Goal: Task Accomplishment & Management: Complete application form

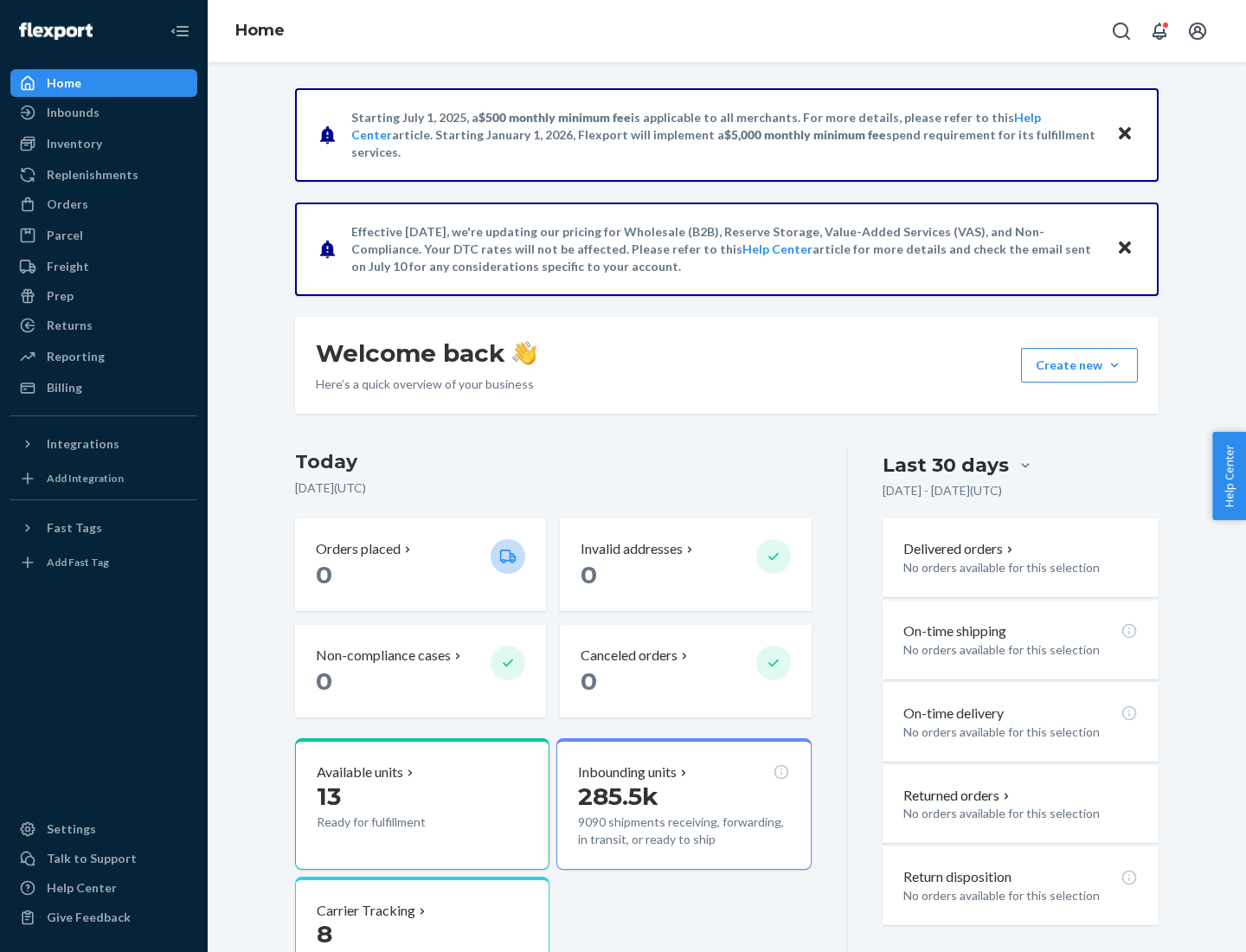
click at [1115, 365] on button "Create new Create new inbound Create new order Create new product" at bounding box center [1079, 365] width 117 height 35
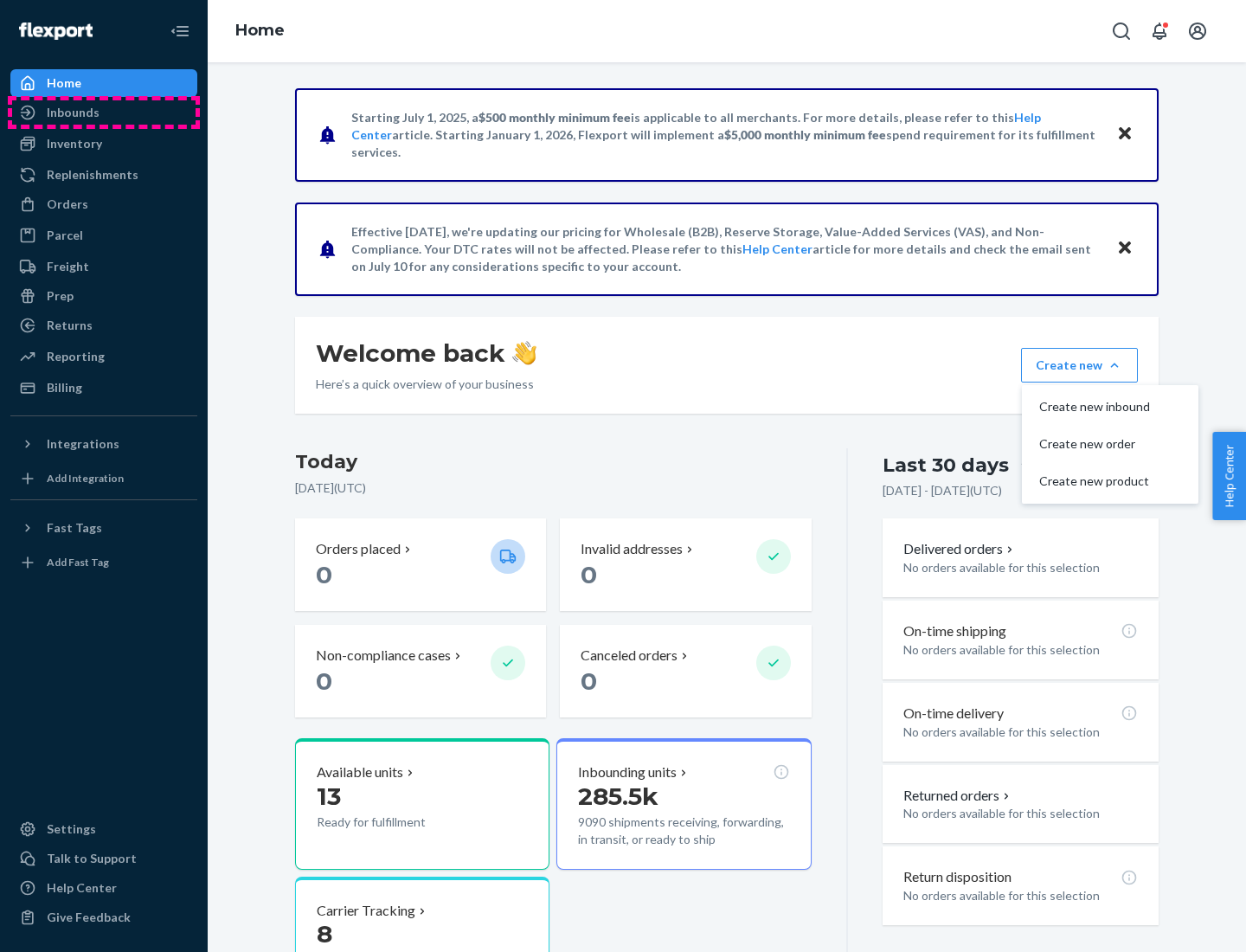
click at [104, 113] on div "Inbounds" at bounding box center [104, 112] width 184 height 24
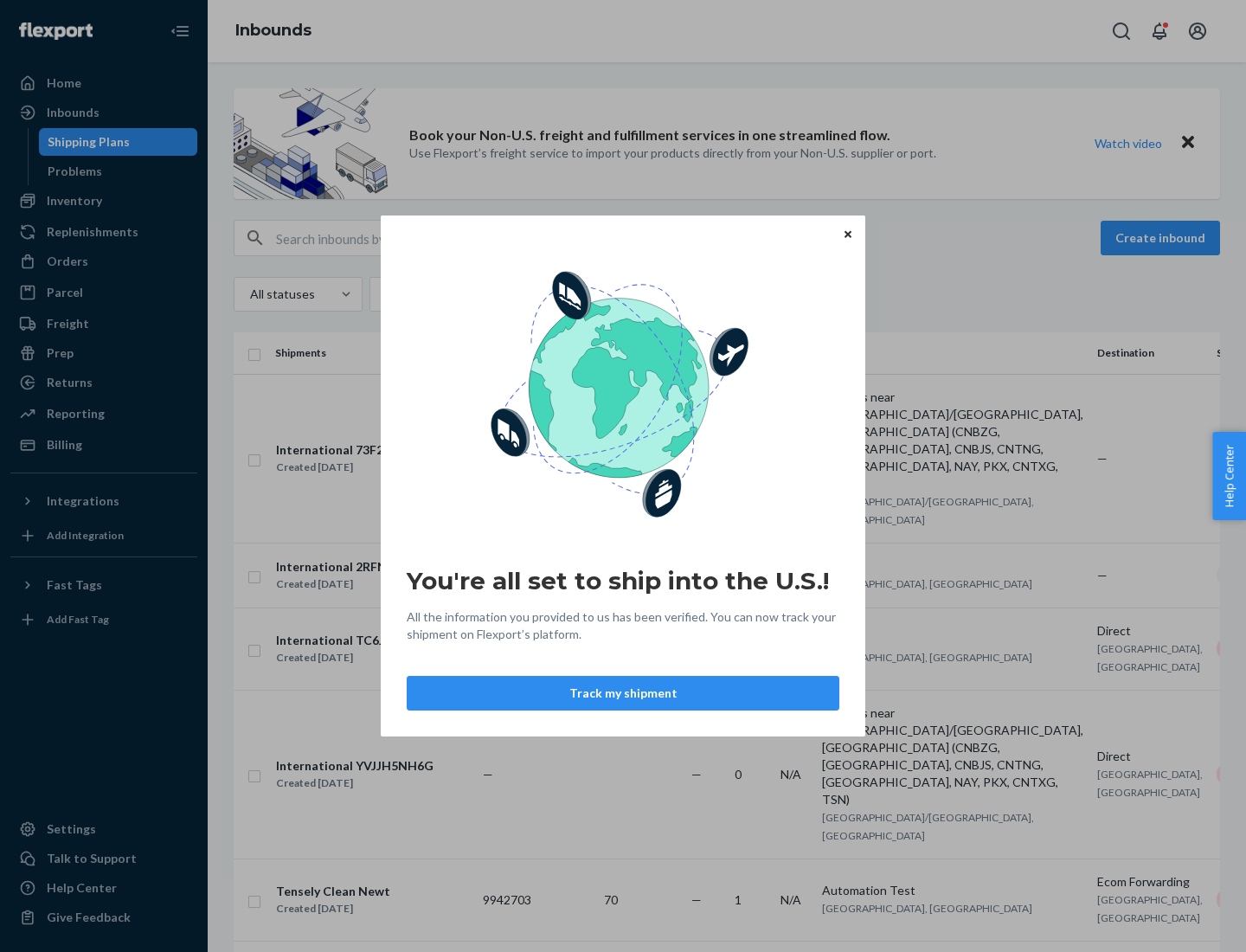
click at [847, 234] on icon "Close" at bounding box center [848, 234] width 7 height 7
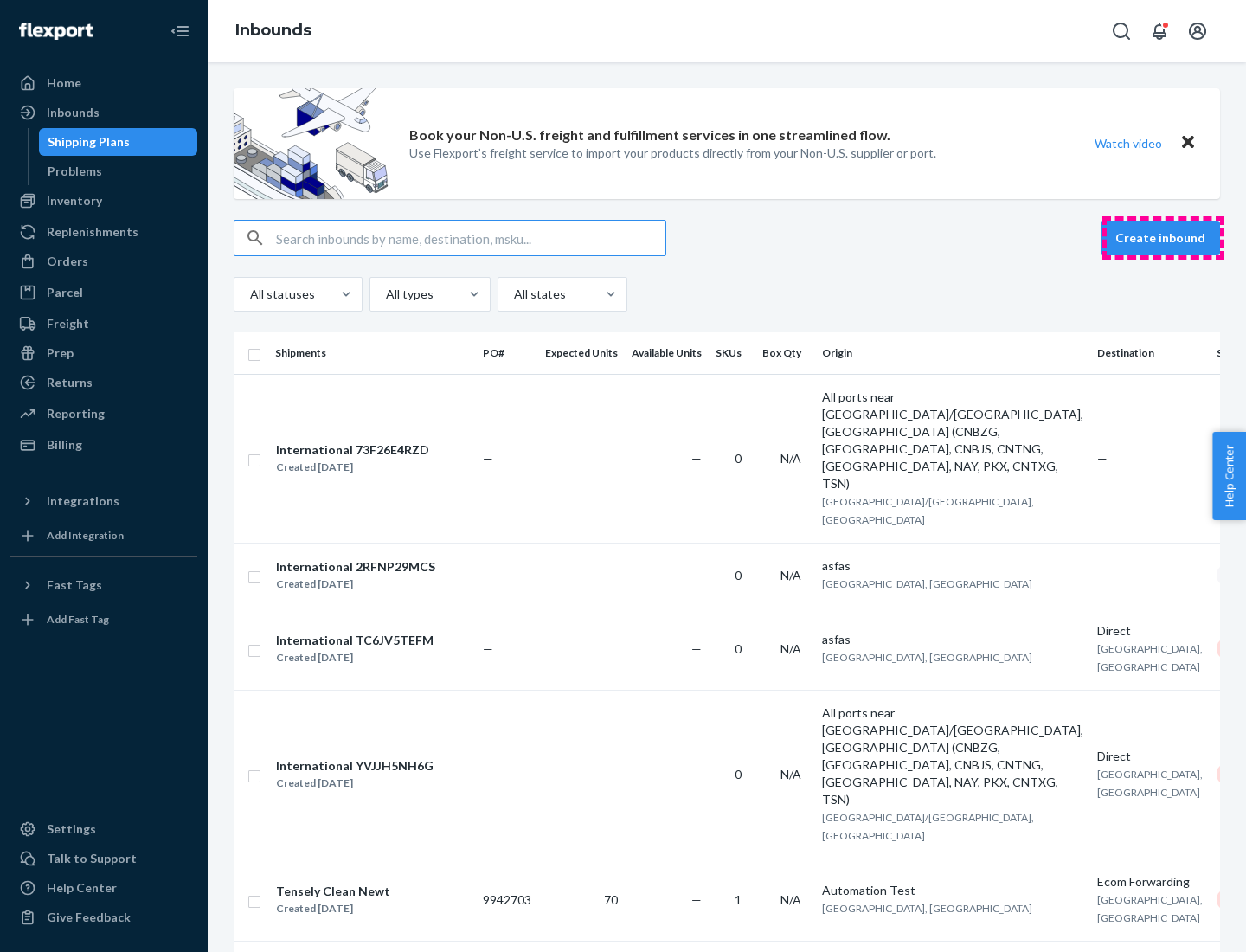
click at [1163, 238] on button "Create inbound" at bounding box center [1160, 237] width 119 height 35
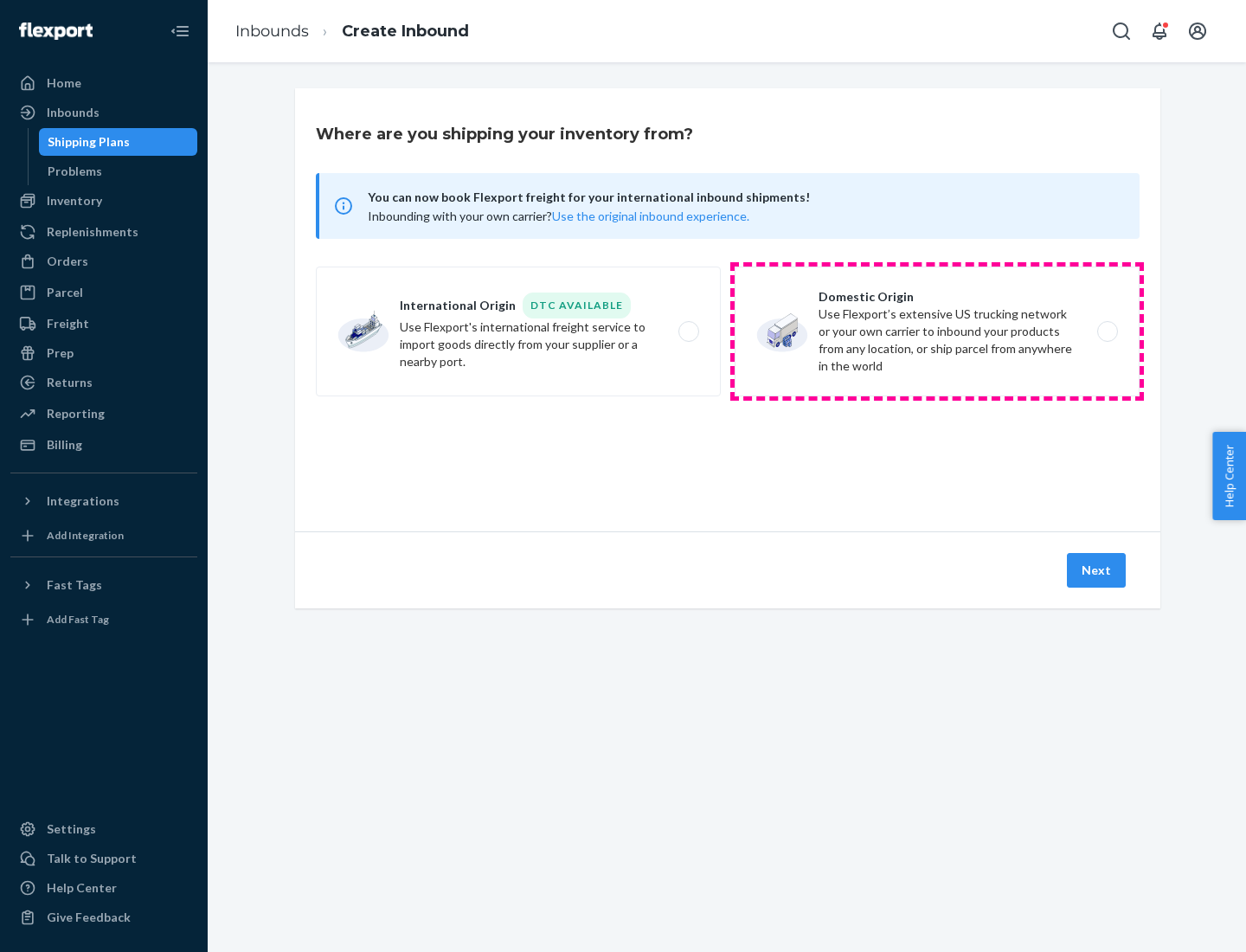
click at [937, 331] on label "Domestic Origin Use Flexport’s extensive US trucking network or your own carrie…" at bounding box center [937, 331] width 405 height 130
click at [1107, 331] on input "Domestic Origin Use Flexport’s extensive US trucking network or your own carrie…" at bounding box center [1112, 331] width 12 height 12
radio input "true"
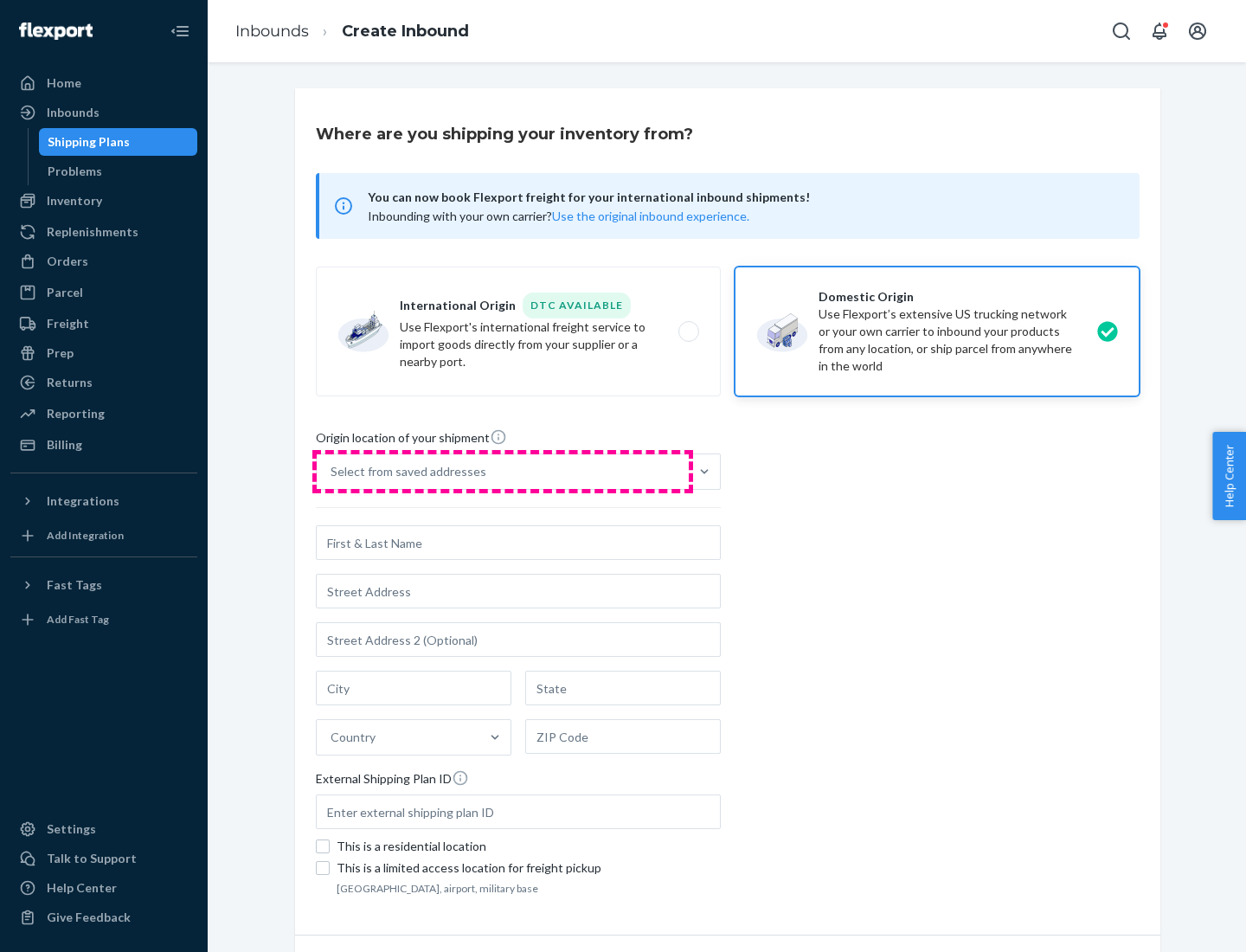
click at [503, 472] on div "Select from saved addresses" at bounding box center [503, 471] width 372 height 35
click at [332, 472] on input "Select from saved addresses" at bounding box center [331, 471] width 2 height 17
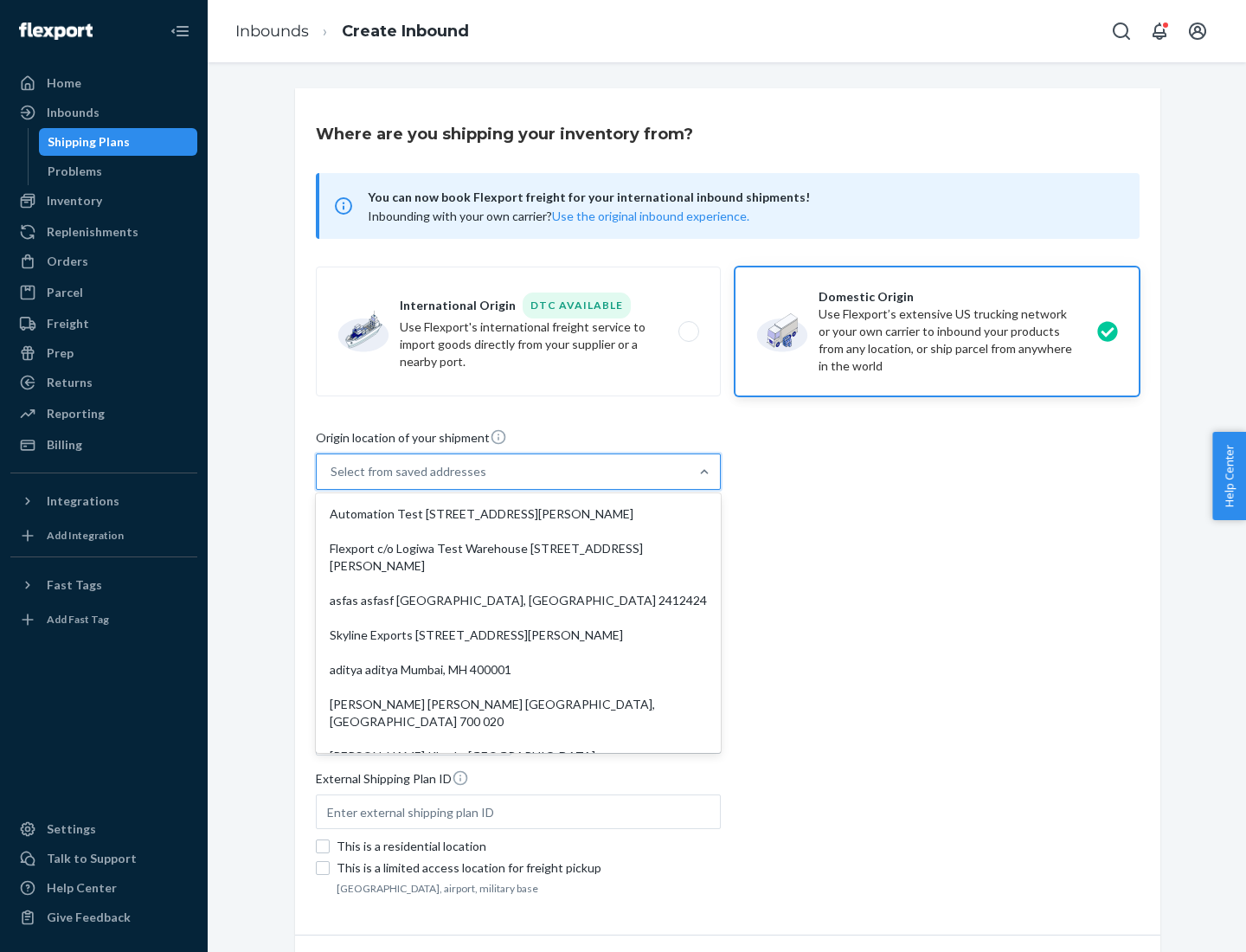
scroll to position [7, 0]
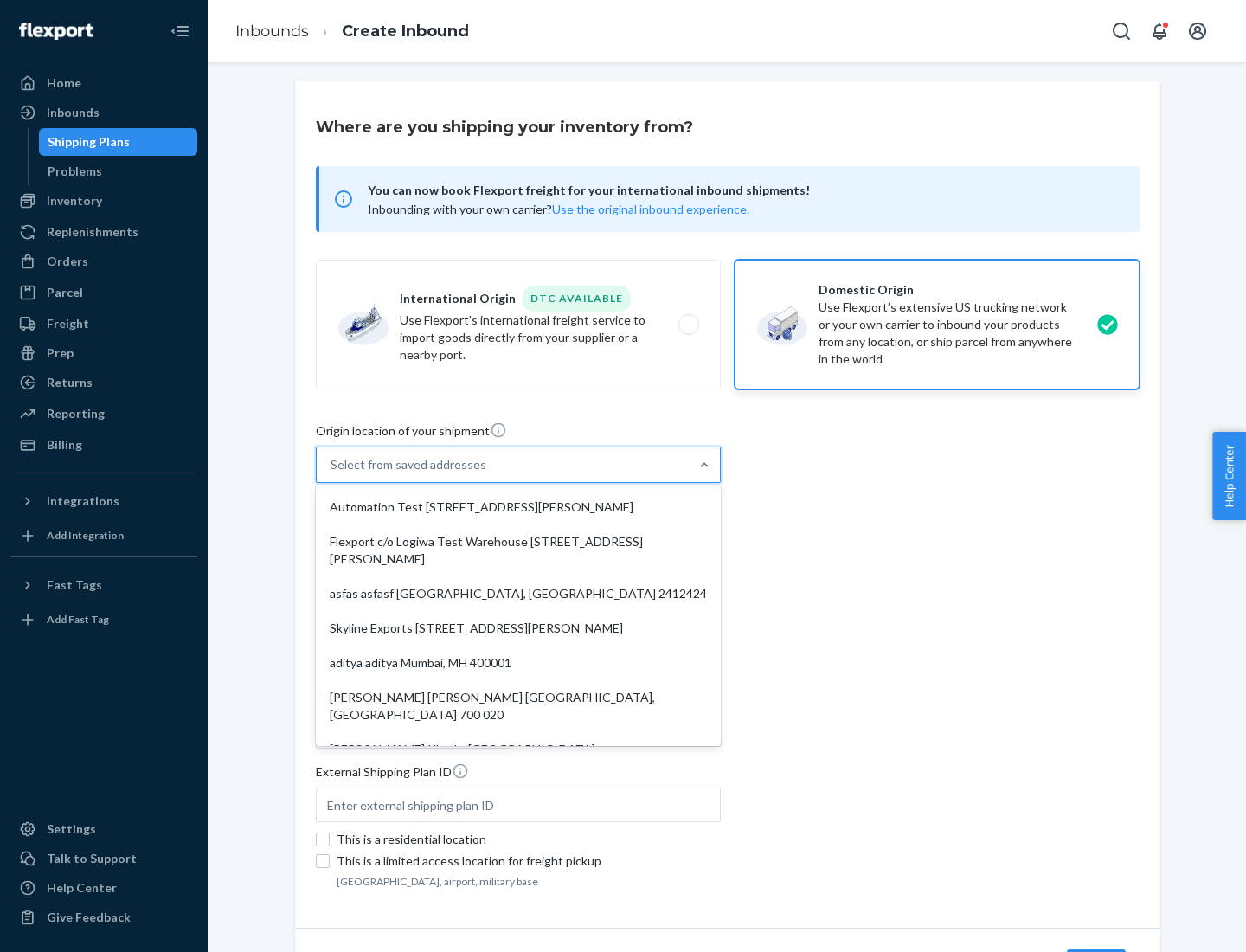
click at [519, 507] on div "Automation Test [STREET_ADDRESS][PERSON_NAME]" at bounding box center [518, 506] width 398 height 35
click at [332, 473] on input "option Automation Test [STREET_ADDRESS][PERSON_NAME]. 9 results available. Use …" at bounding box center [331, 464] width 2 height 17
type input "Automation Test"
type input "9th Floor"
type input "[GEOGRAPHIC_DATA]"
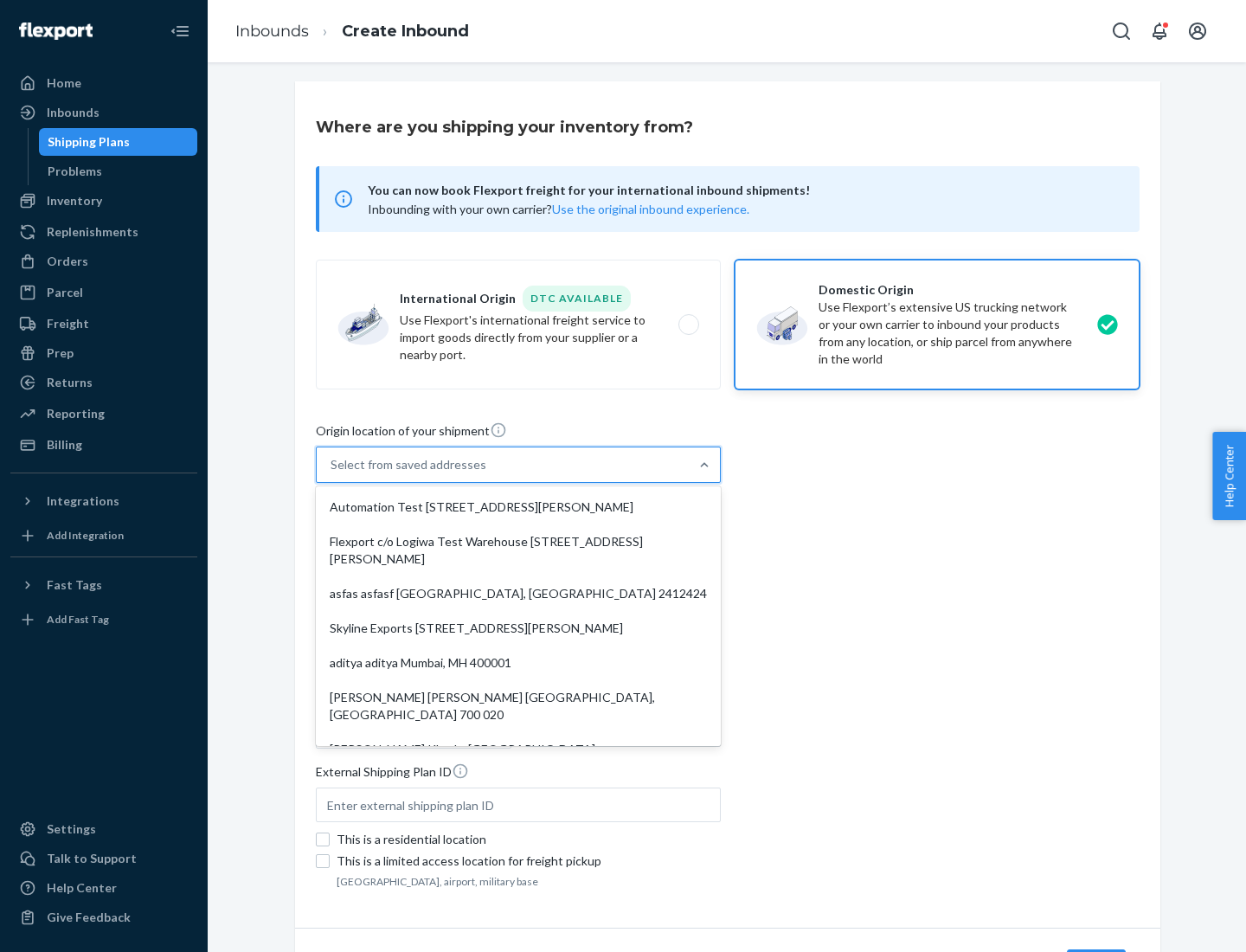
type input "CA"
type input "94104"
type input "[STREET_ADDRESS][PERSON_NAME]"
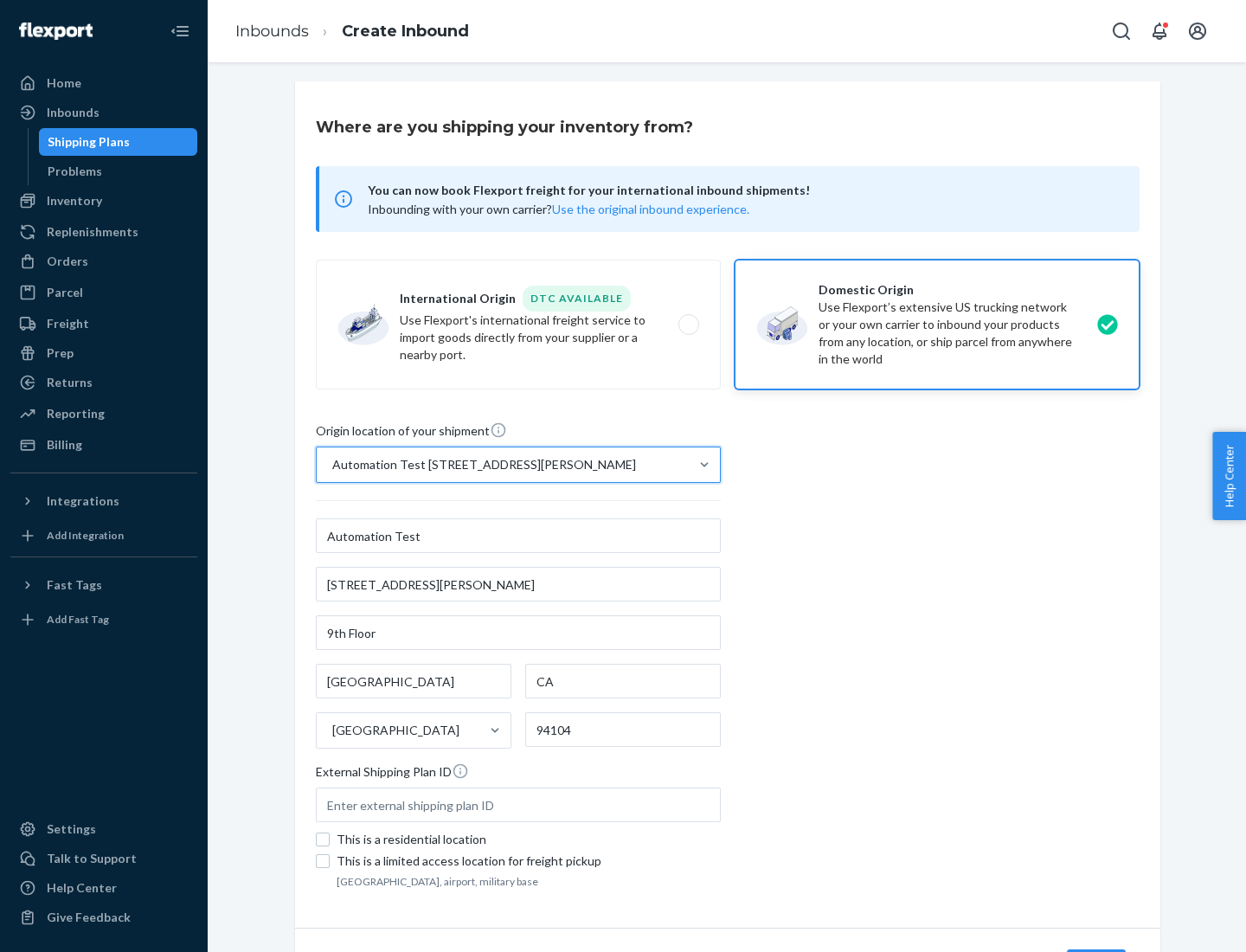
scroll to position [101, 0]
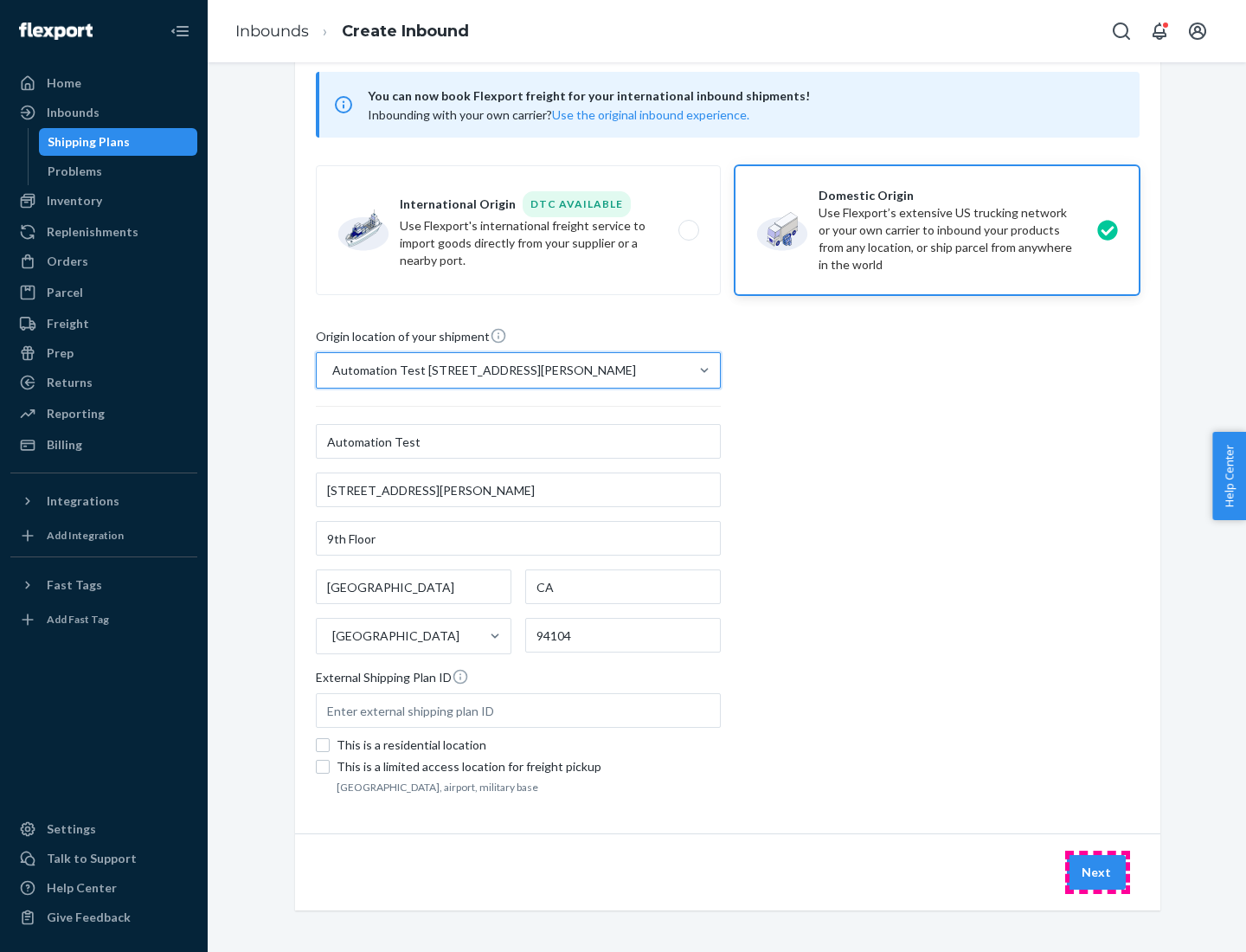
click at [1097, 872] on button "Next" at bounding box center [1096, 871] width 59 height 35
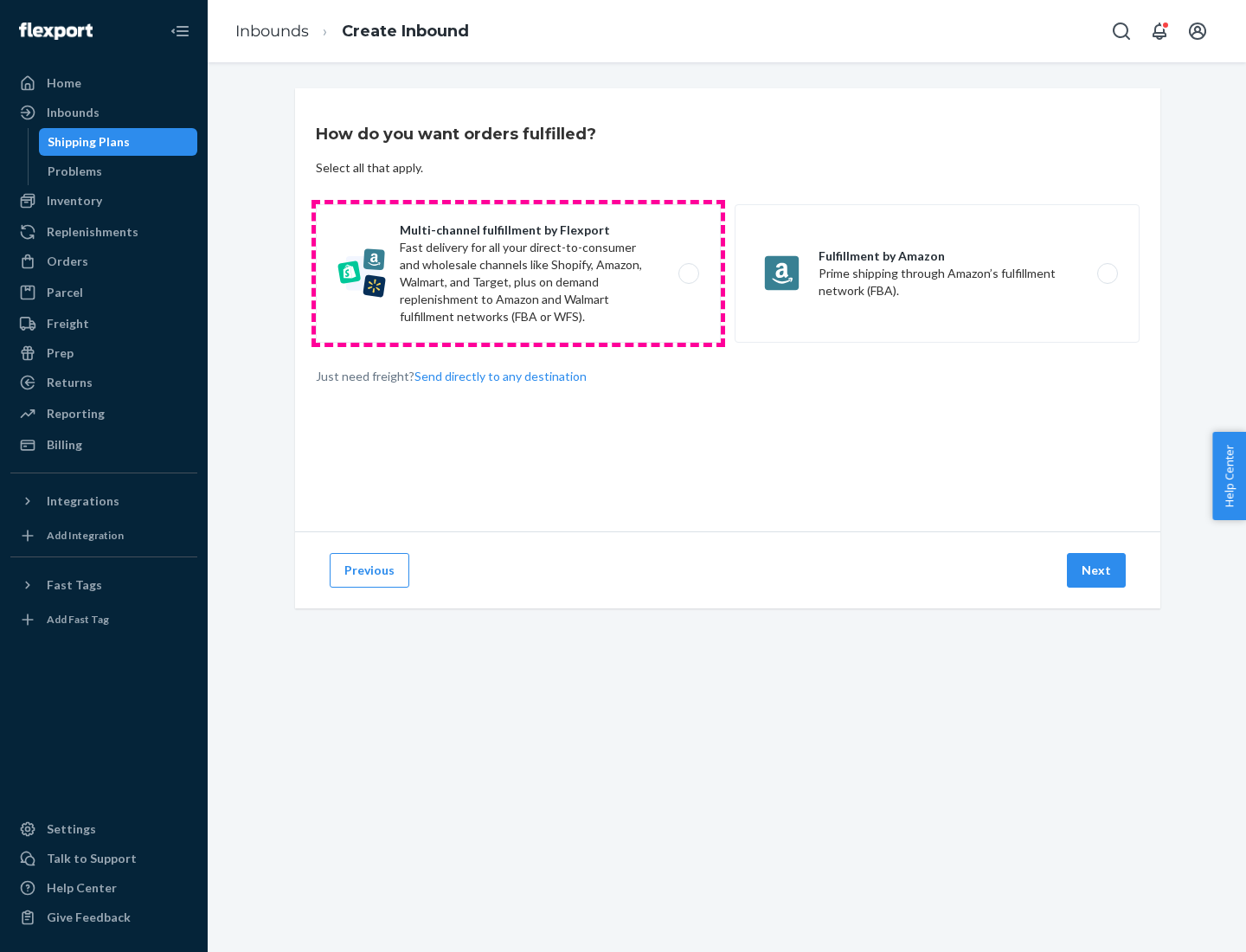
click at [519, 274] on label "Multi-channel fulfillment by Flexport Fast delivery for all your direct-to-cons…" at bounding box center [519, 274] width 405 height 139
click at [687, 274] on input "Multi-channel fulfillment by Flexport Fast delivery for all your direct-to-cons…" at bounding box center [693, 274] width 12 height 12
radio input "true"
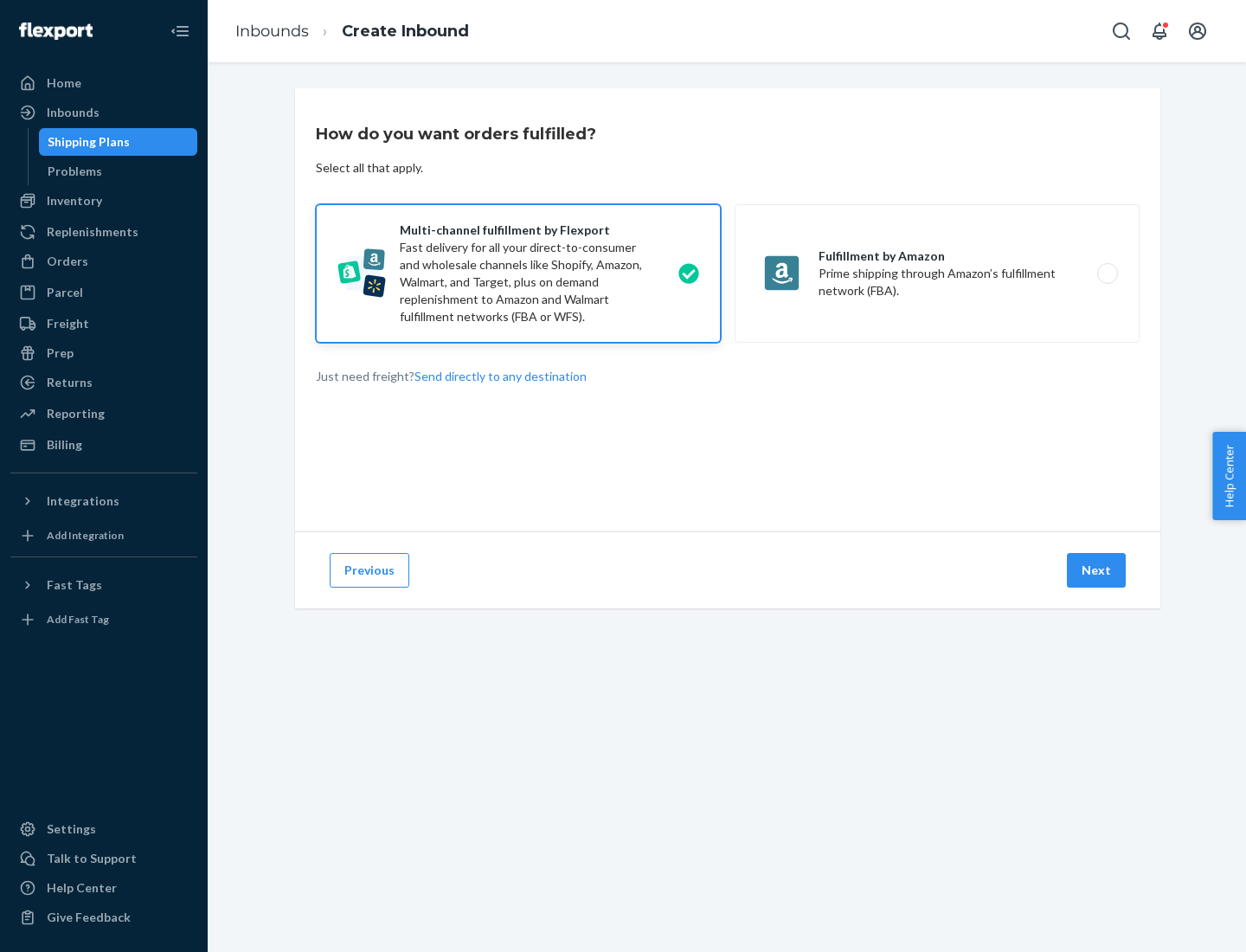
click at [1097, 570] on button "Next" at bounding box center [1096, 569] width 59 height 35
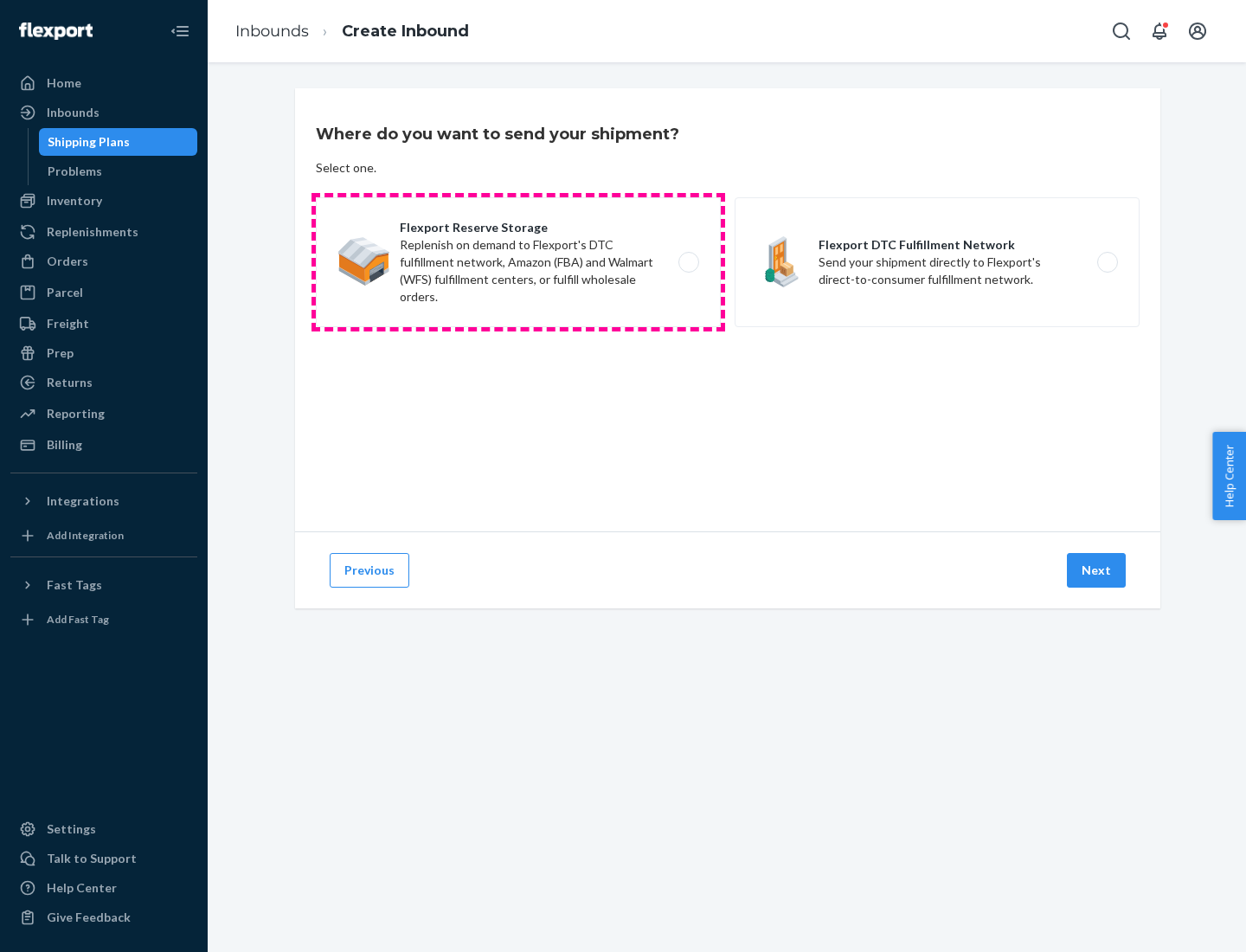
click at [519, 262] on label "Flexport Reserve Storage Replenish on demand to Flexport's DTC fulfillment netw…" at bounding box center [519, 262] width 405 height 130
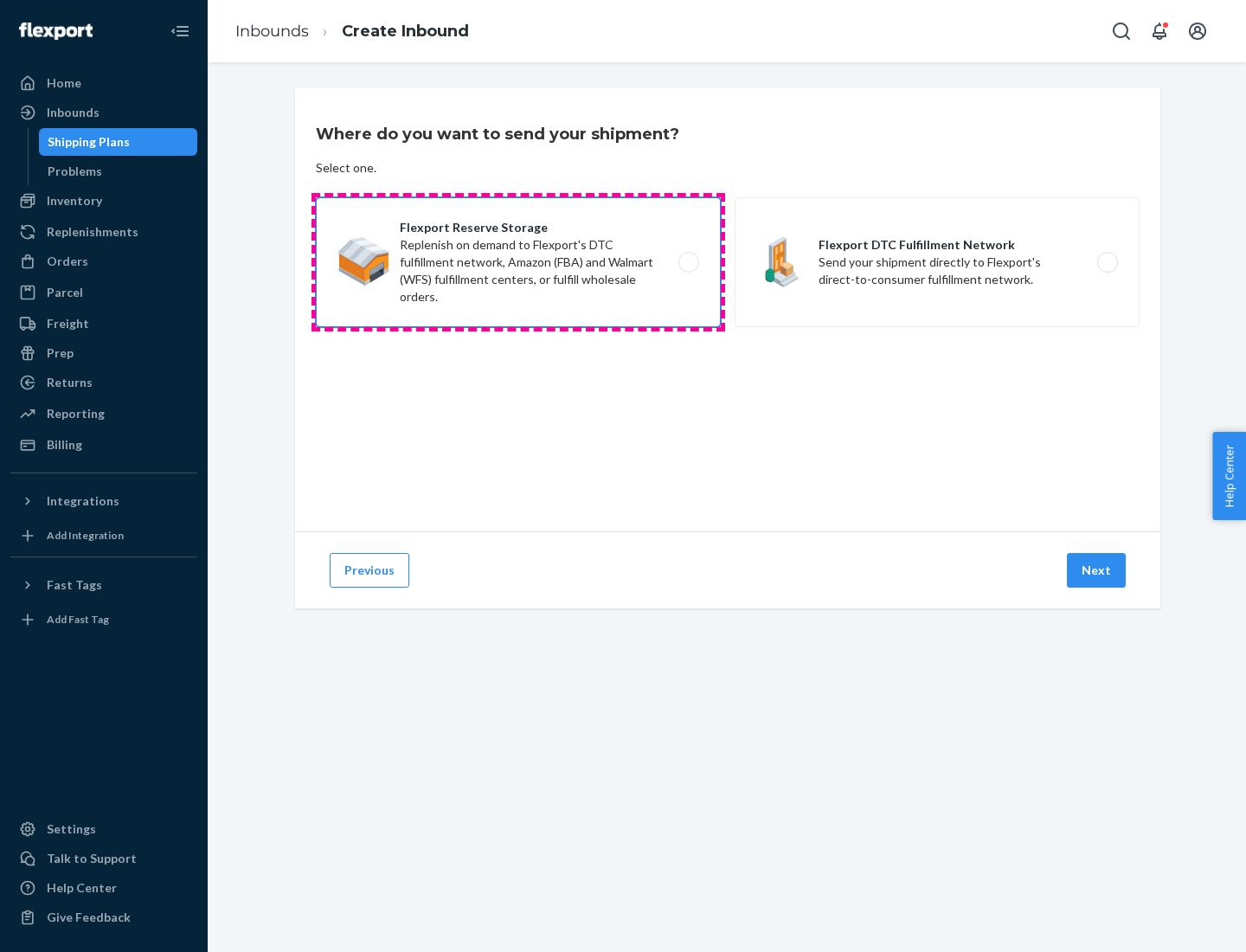
click at [687, 262] on input "Flexport Reserve Storage Replenish on demand to Flexport's DTC fulfillment netw…" at bounding box center [693, 262] width 12 height 12
radio input "true"
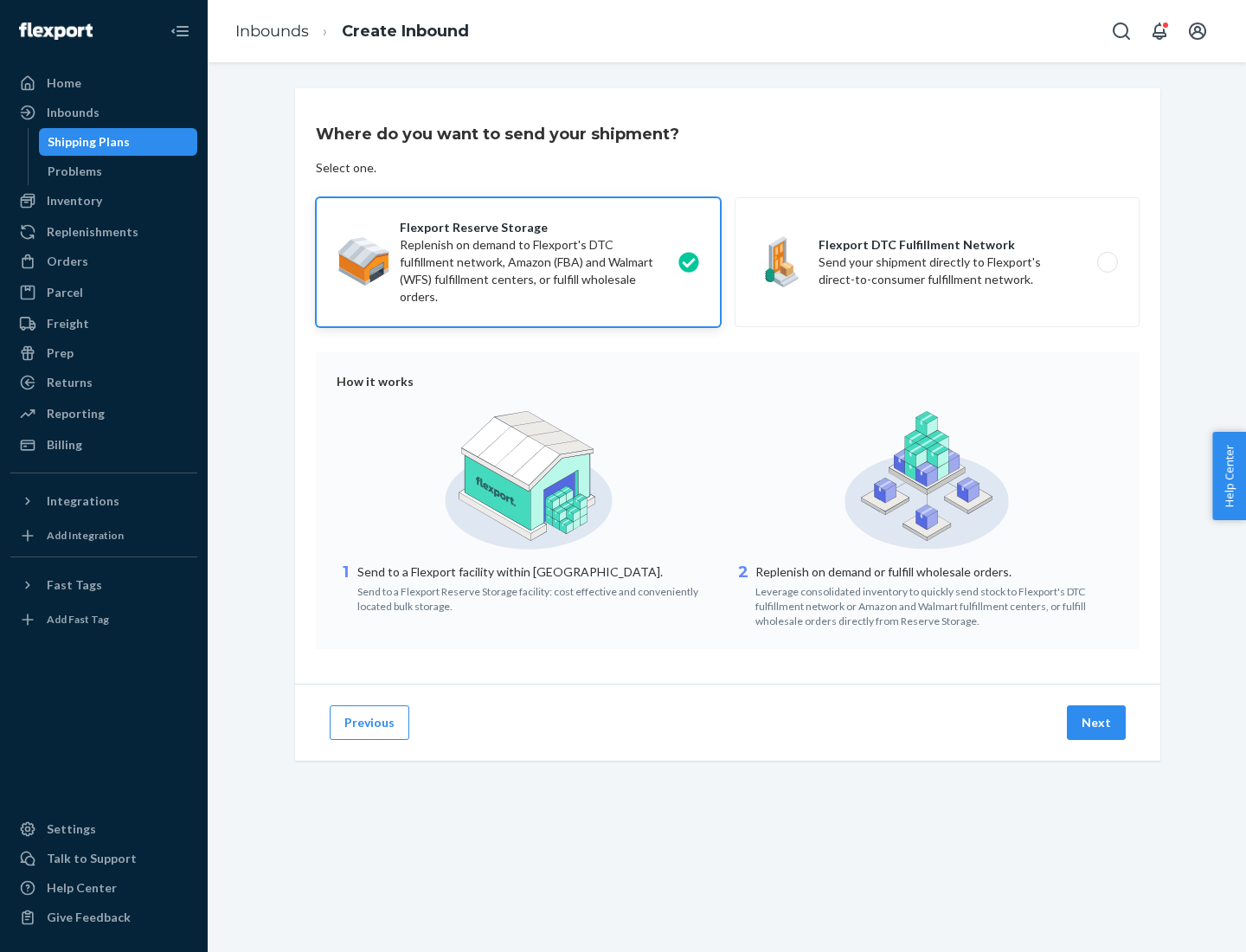
click at [1097, 722] on button "Next" at bounding box center [1096, 722] width 59 height 35
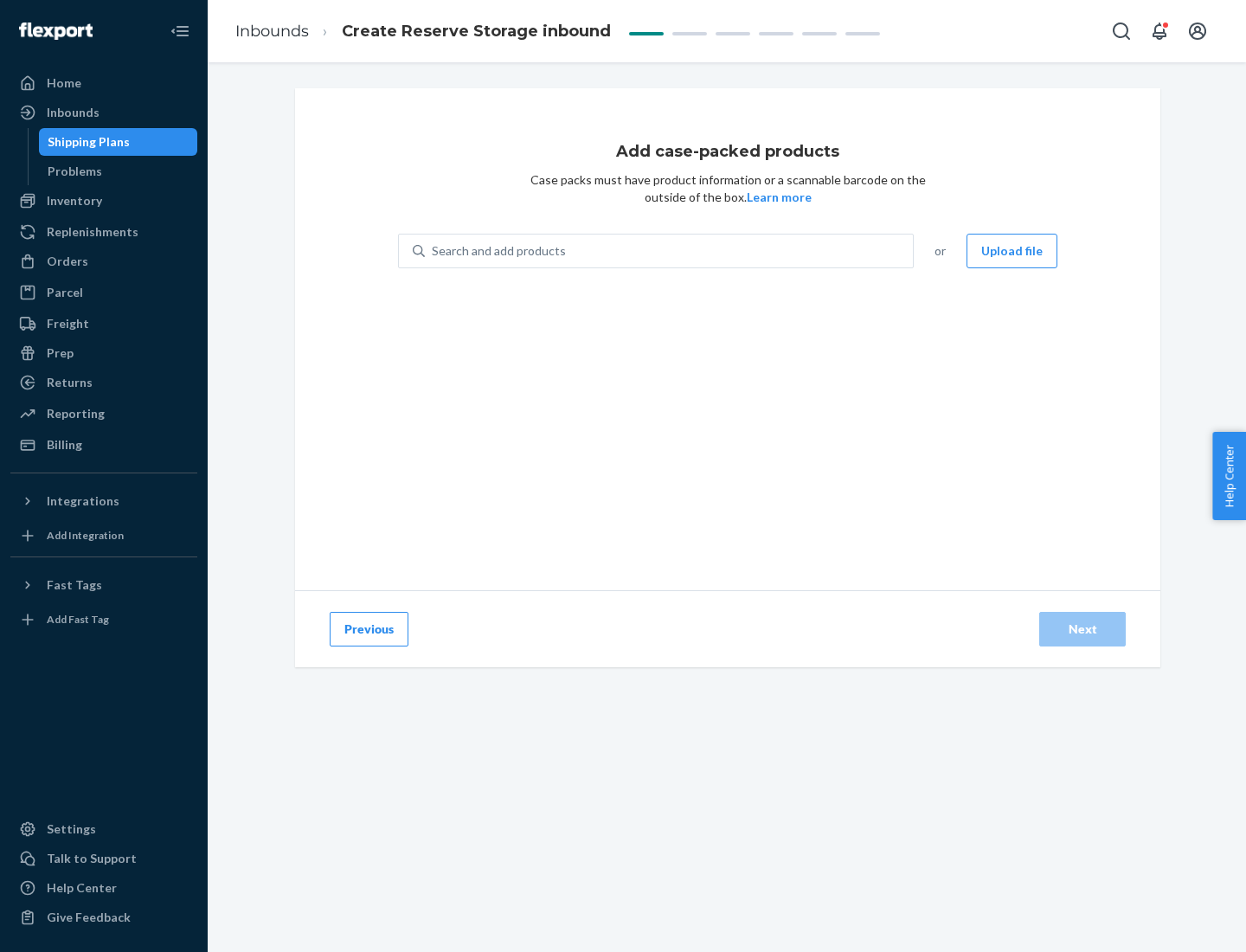
click at [670, 250] on div "Search and add products" at bounding box center [668, 250] width 488 height 31
click at [433, 250] on input "Search and add products" at bounding box center [433, 250] width 2 height 17
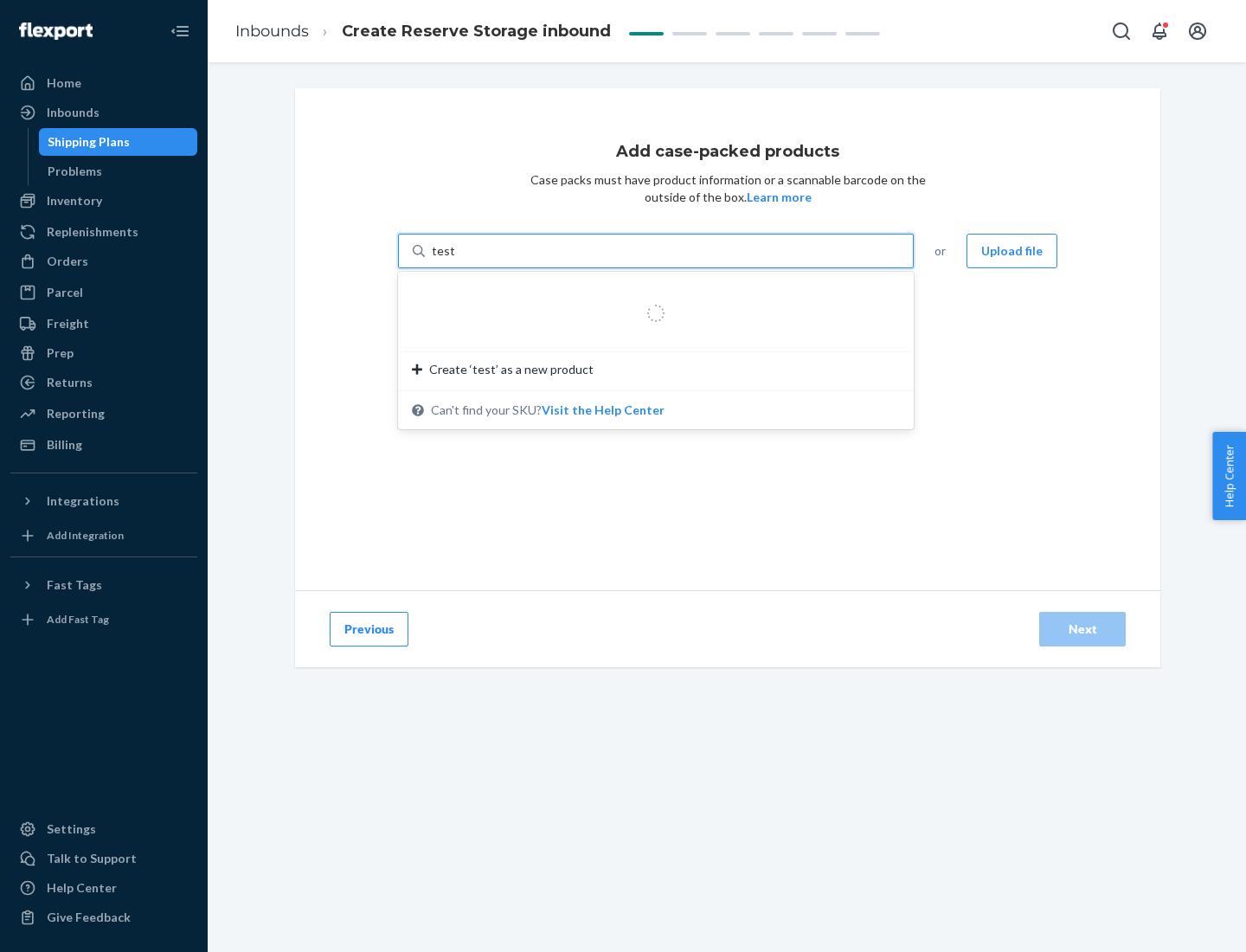
type input "test-syn"
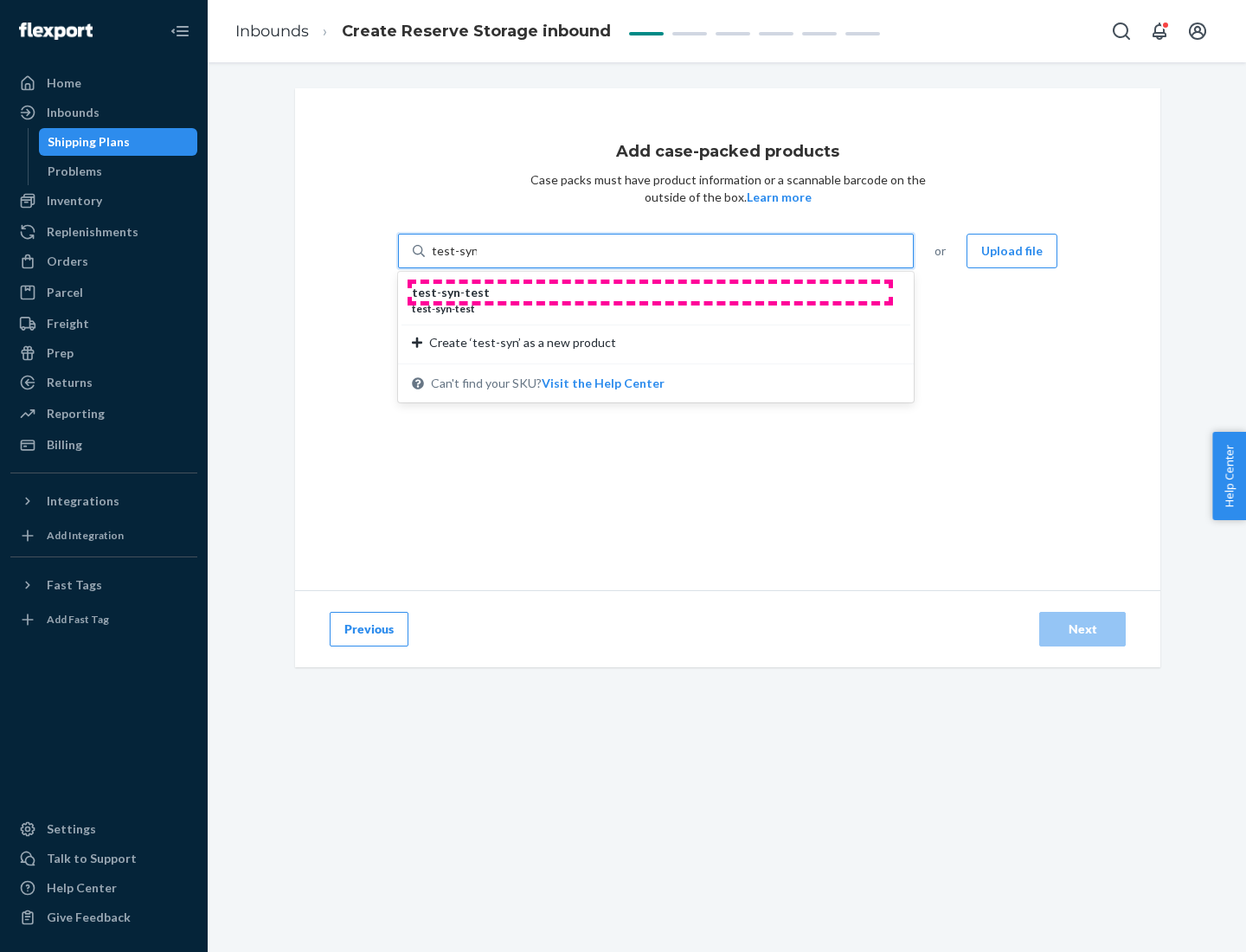
click at [650, 292] on div "test - syn - test" at bounding box center [649, 292] width 474 height 17
click at [477, 259] on input "test-syn" at bounding box center [454, 250] width 45 height 17
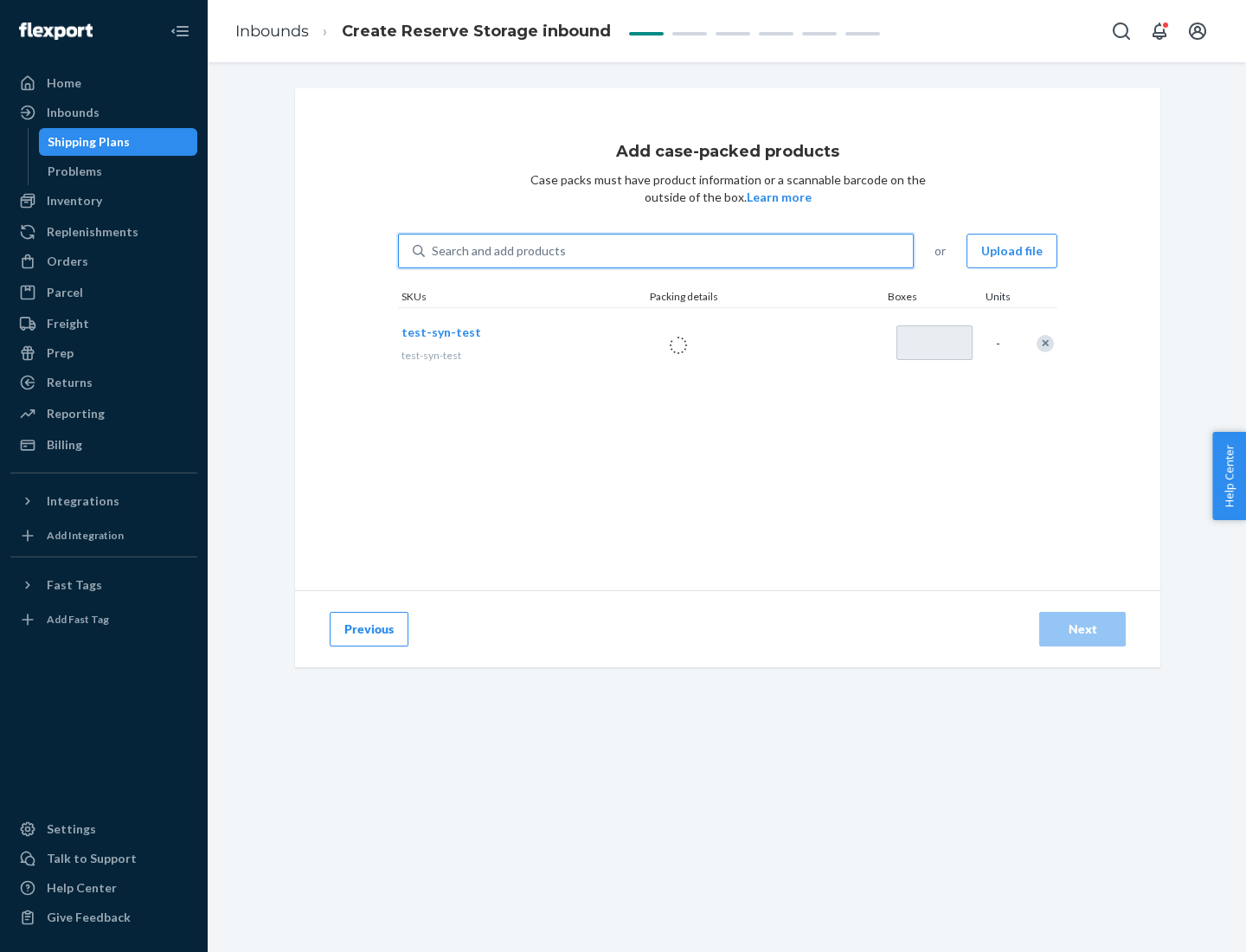
type input "1"
click at [1083, 629] on div "Next" at bounding box center [1082, 628] width 57 height 17
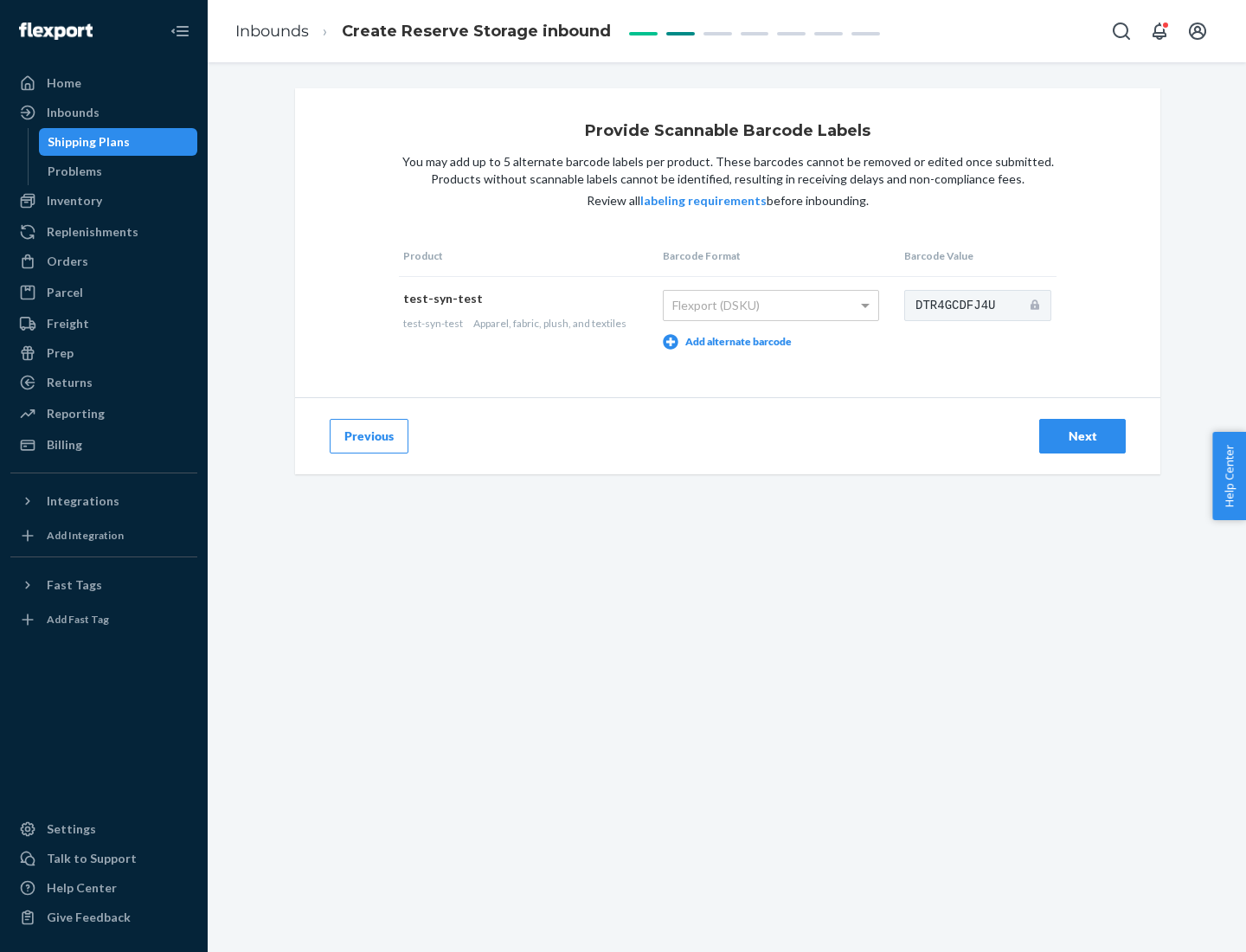
click at [1083, 435] on div "Next" at bounding box center [1082, 435] width 57 height 17
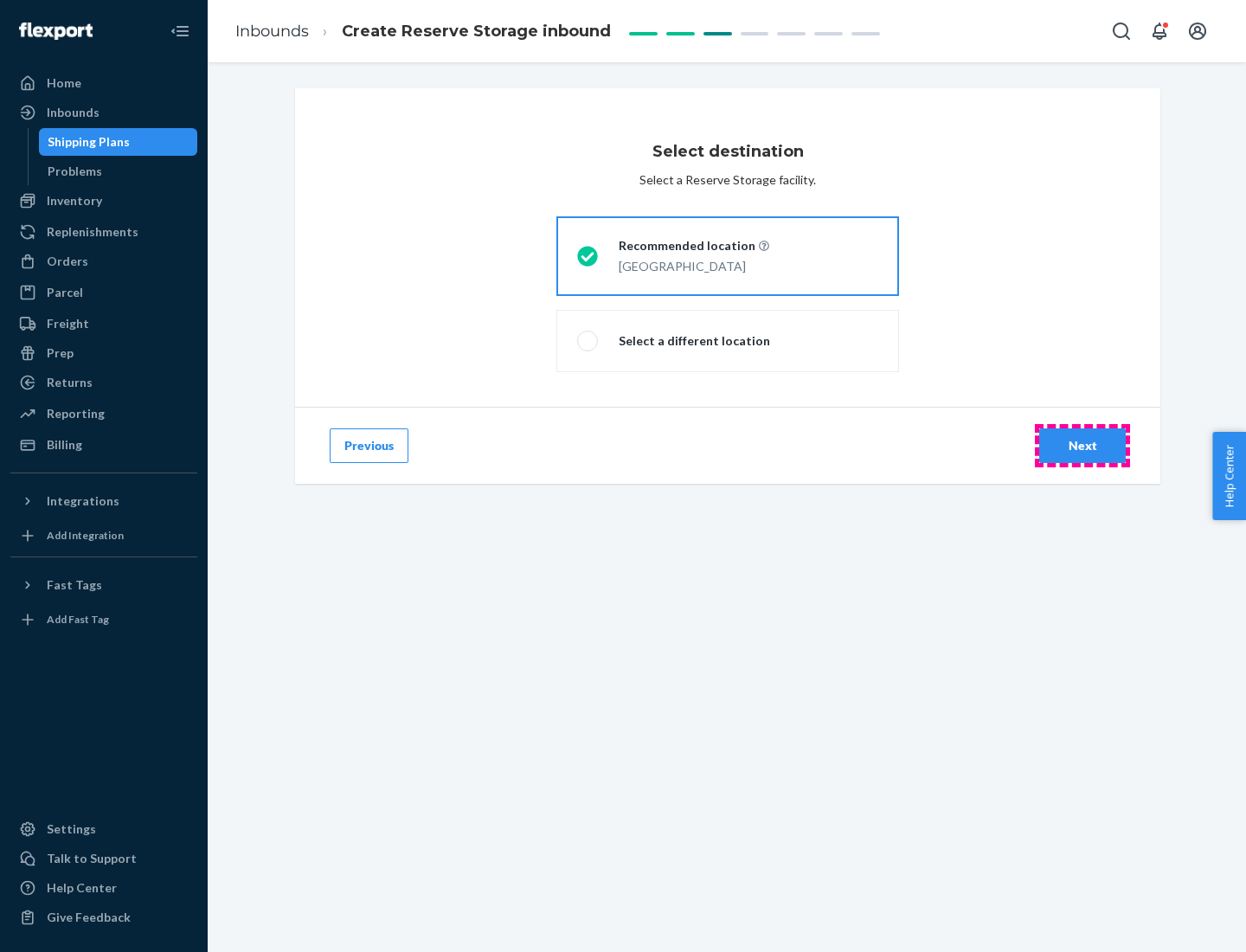
click at [1083, 446] on div "Next" at bounding box center [1082, 445] width 57 height 17
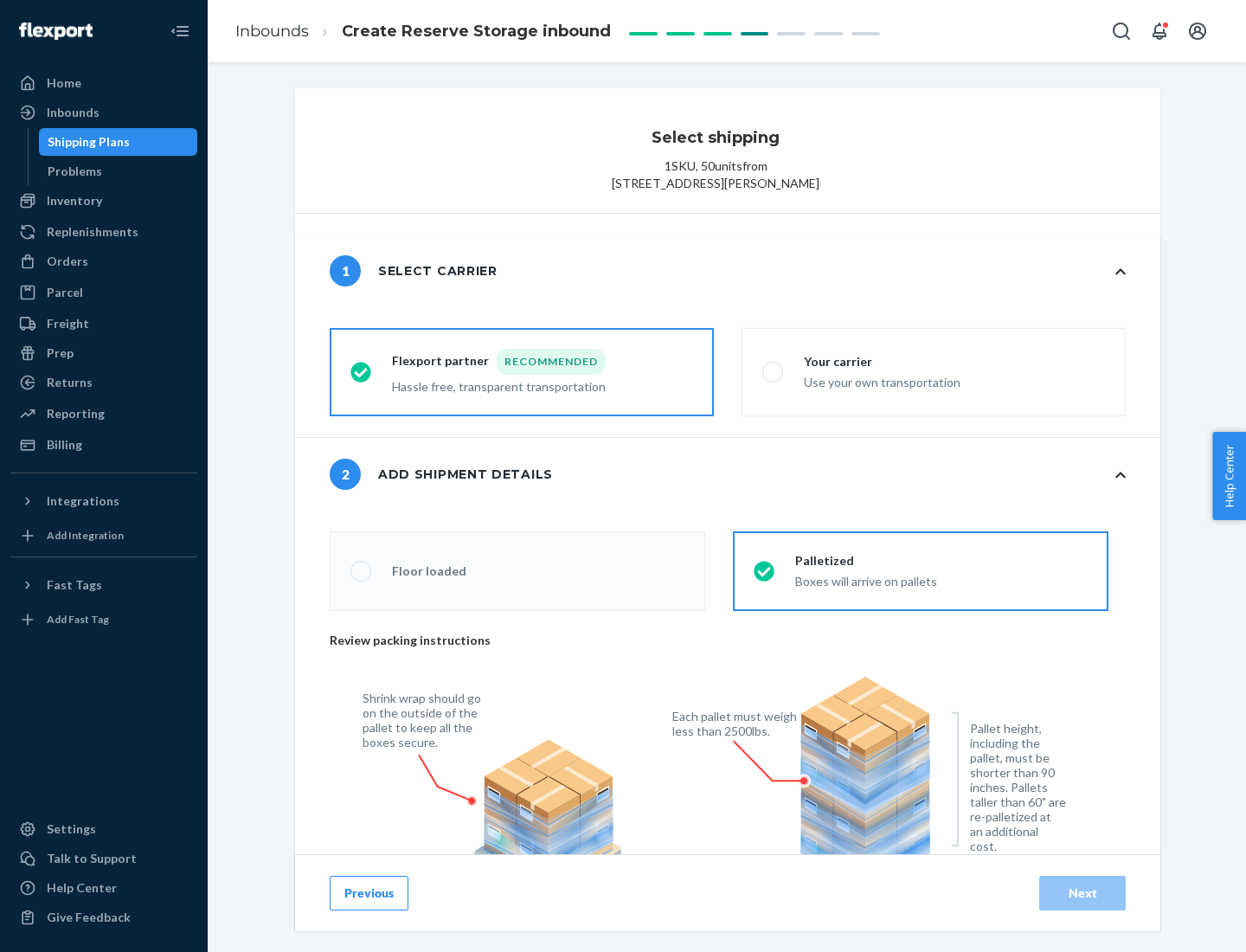
radio input "false"
type input "1"
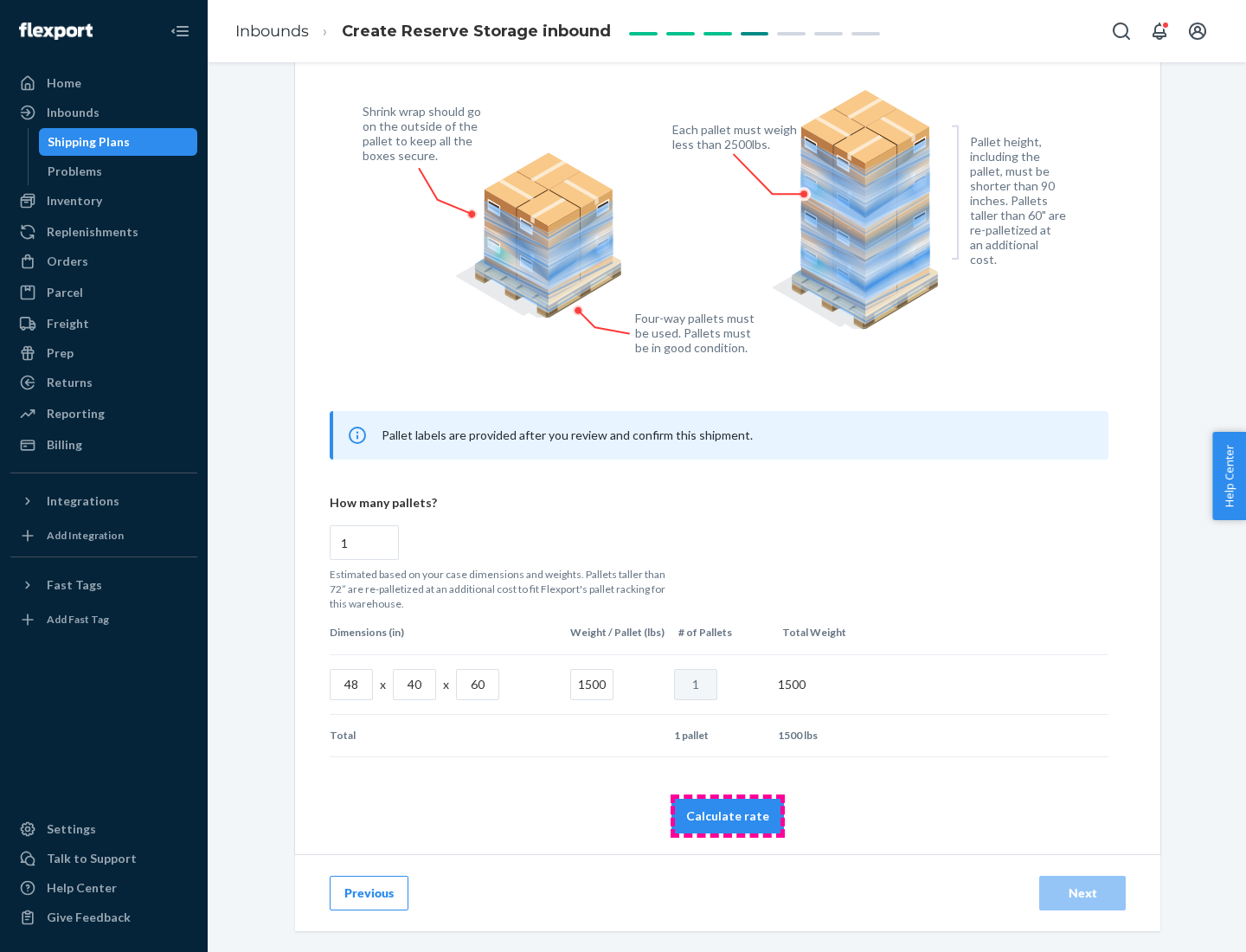
click at [727, 815] on button "Calculate rate" at bounding box center [727, 815] width 113 height 35
radio input "false"
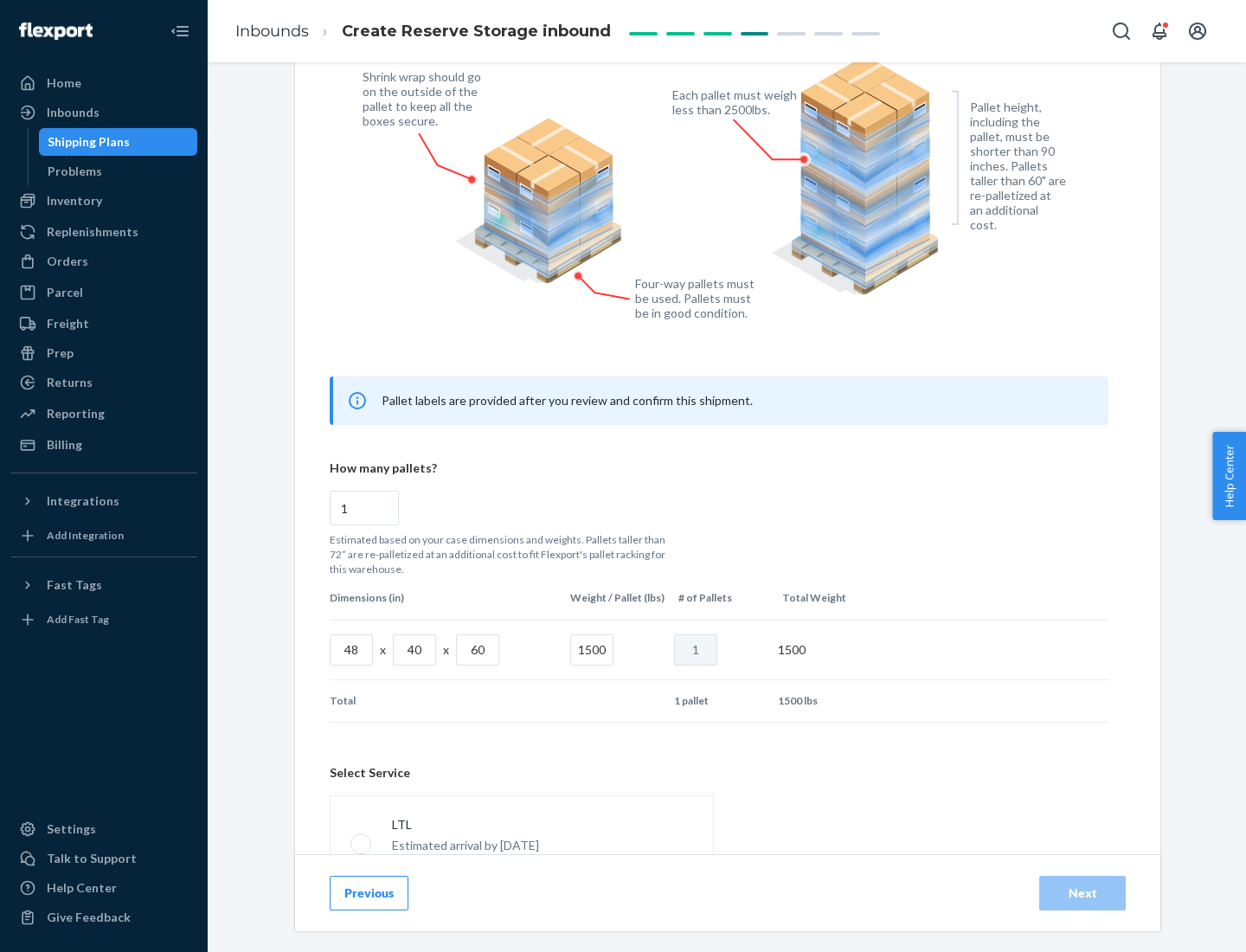
scroll to position [765, 0]
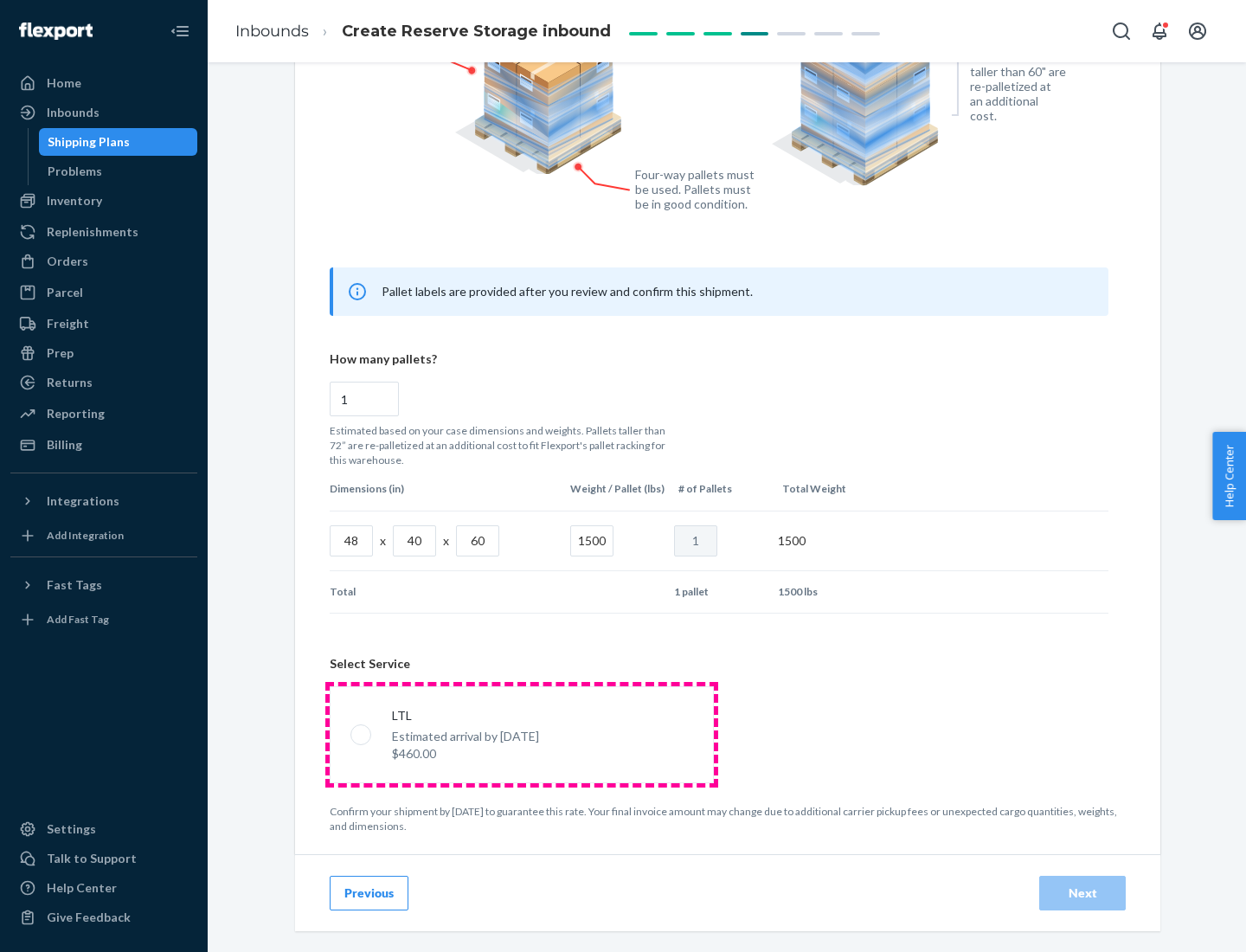
click at [520, 734] on p "Estimated arrival by [DATE]" at bounding box center [465, 735] width 147 height 17
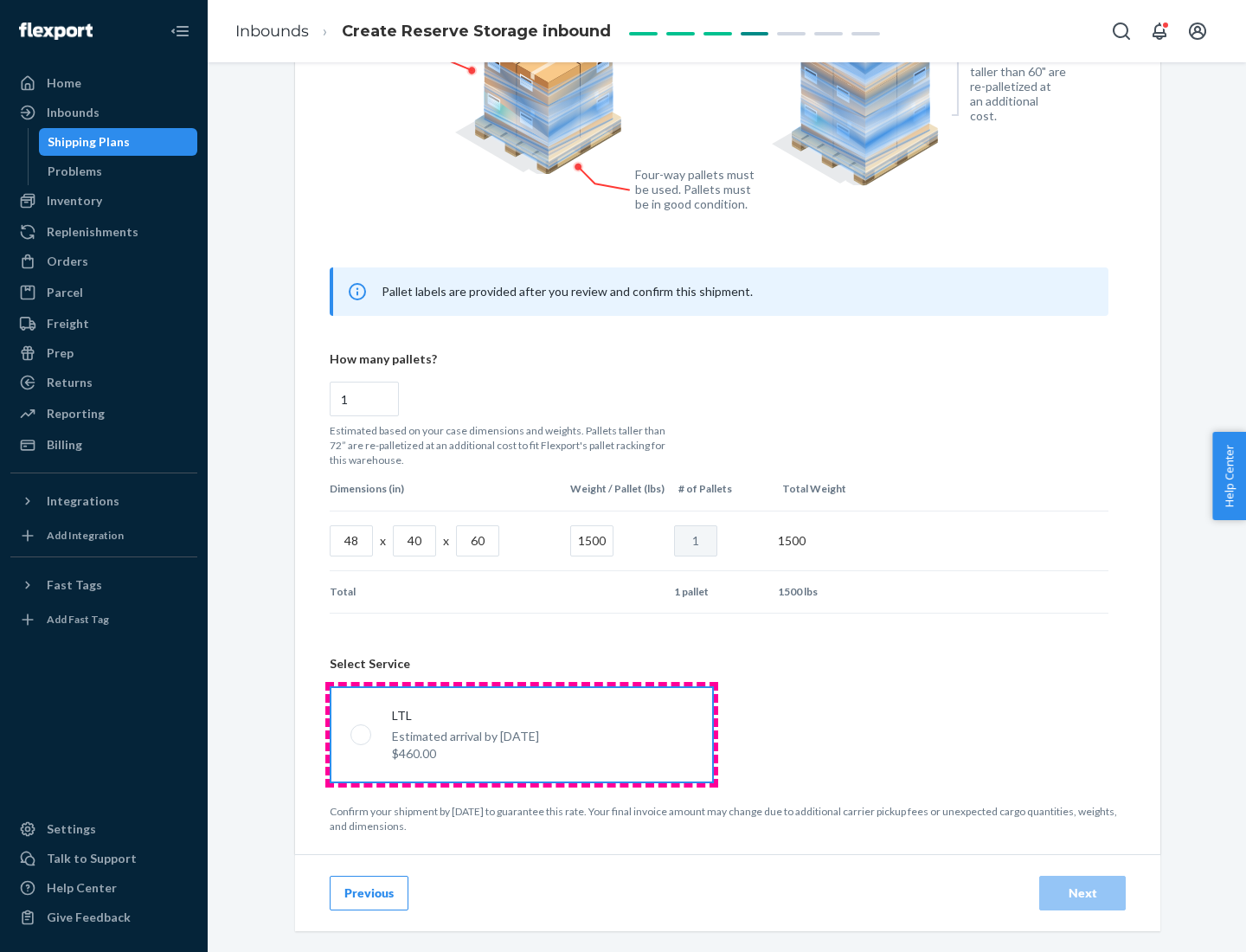
click at [361, 734] on input "LTL Estimated arrival by [DATE] $460.00" at bounding box center [356, 734] width 12 height 12
radio input "true"
radio input "false"
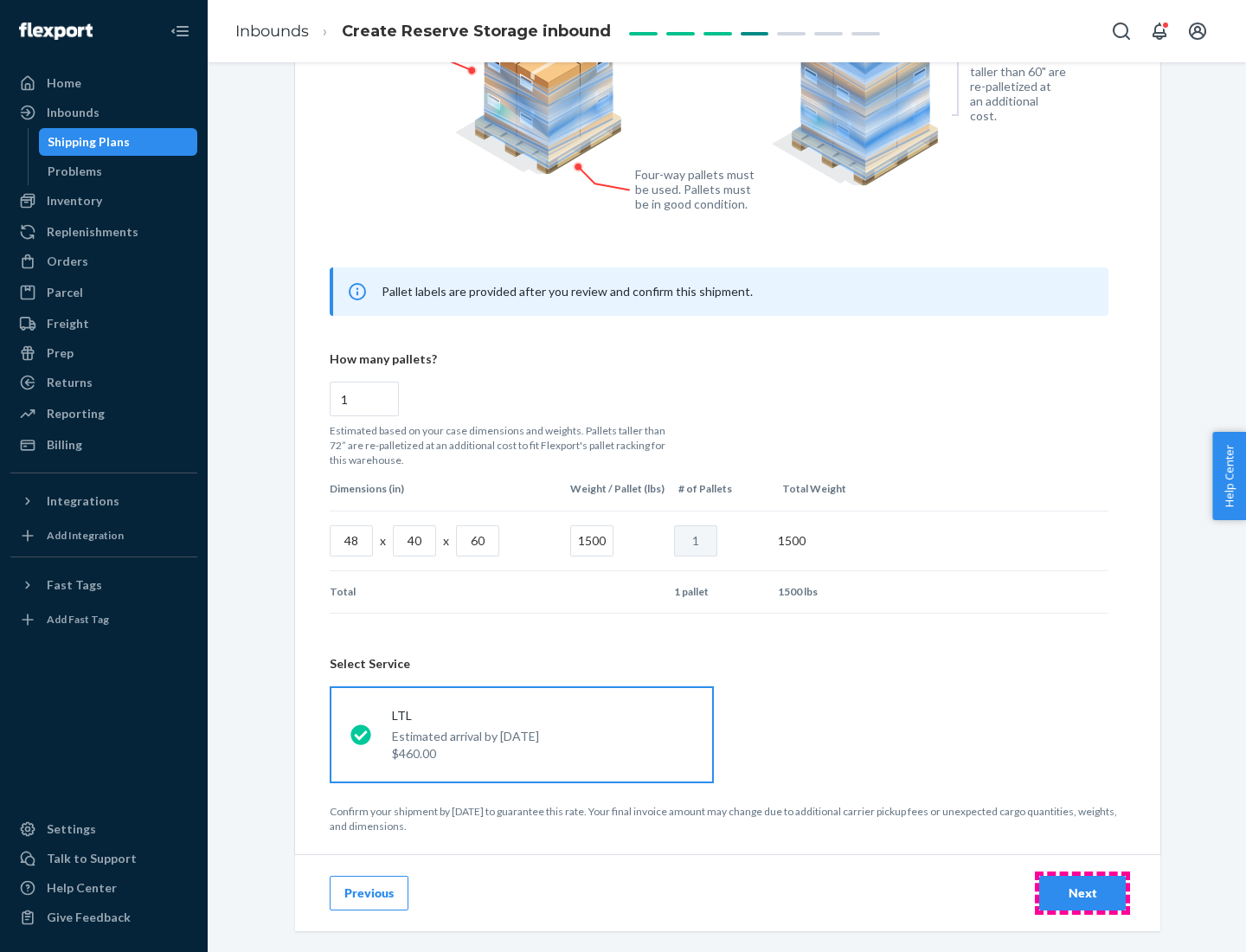
click at [1083, 892] on div "Next" at bounding box center [1082, 892] width 57 height 17
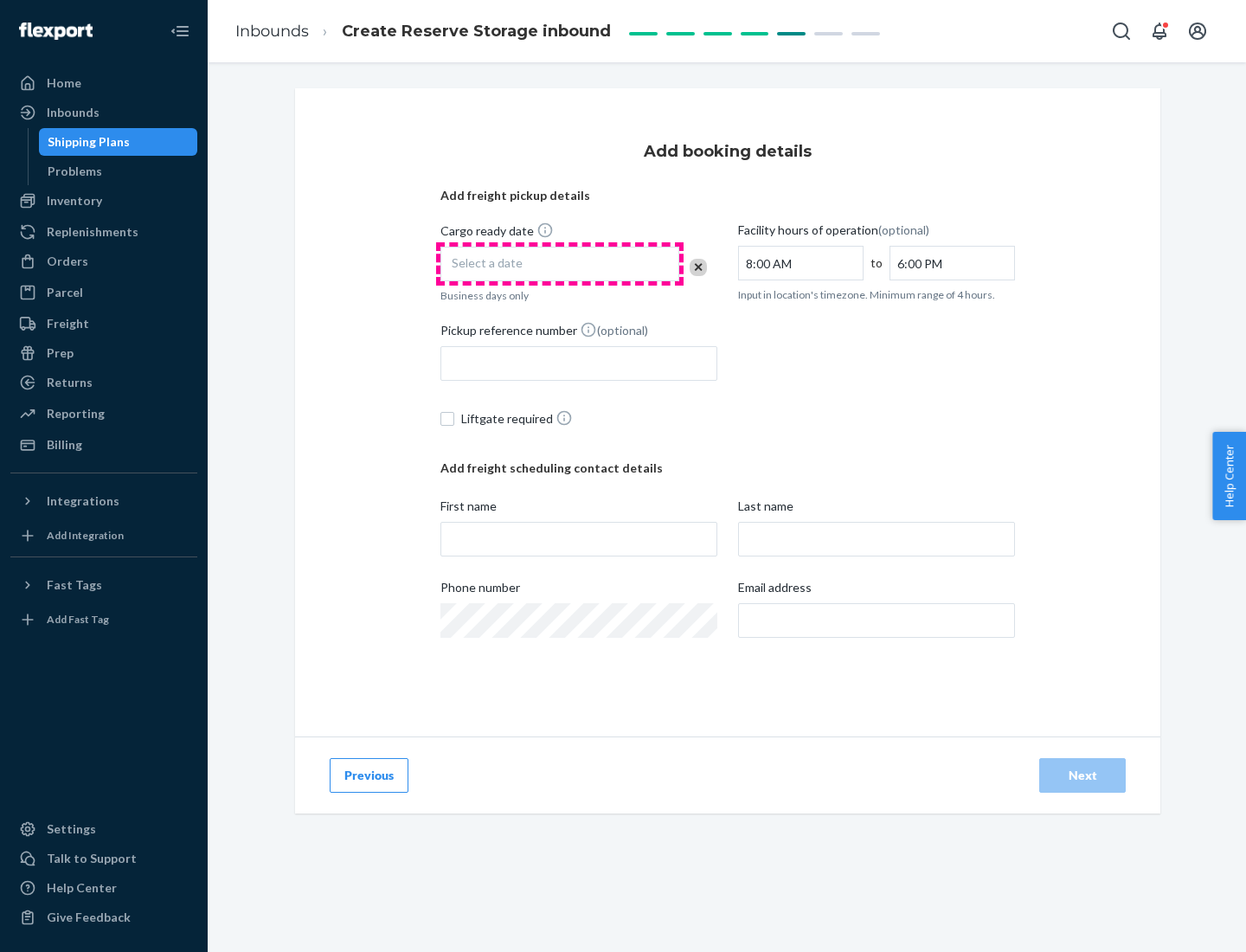
click at [560, 264] on div "Select a date" at bounding box center [560, 264] width 239 height 35
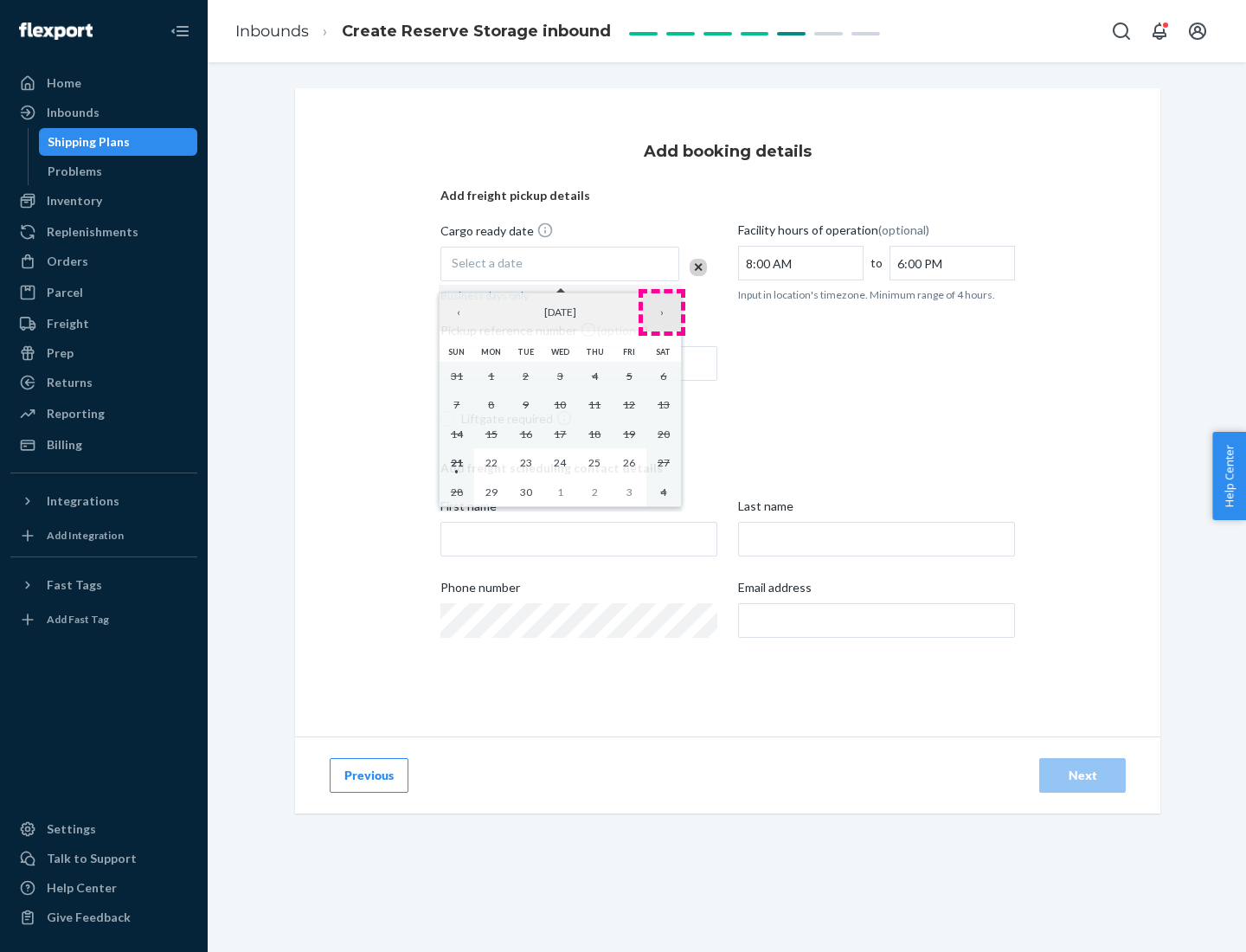
click at [662, 313] on button "›" at bounding box center [662, 312] width 38 height 38
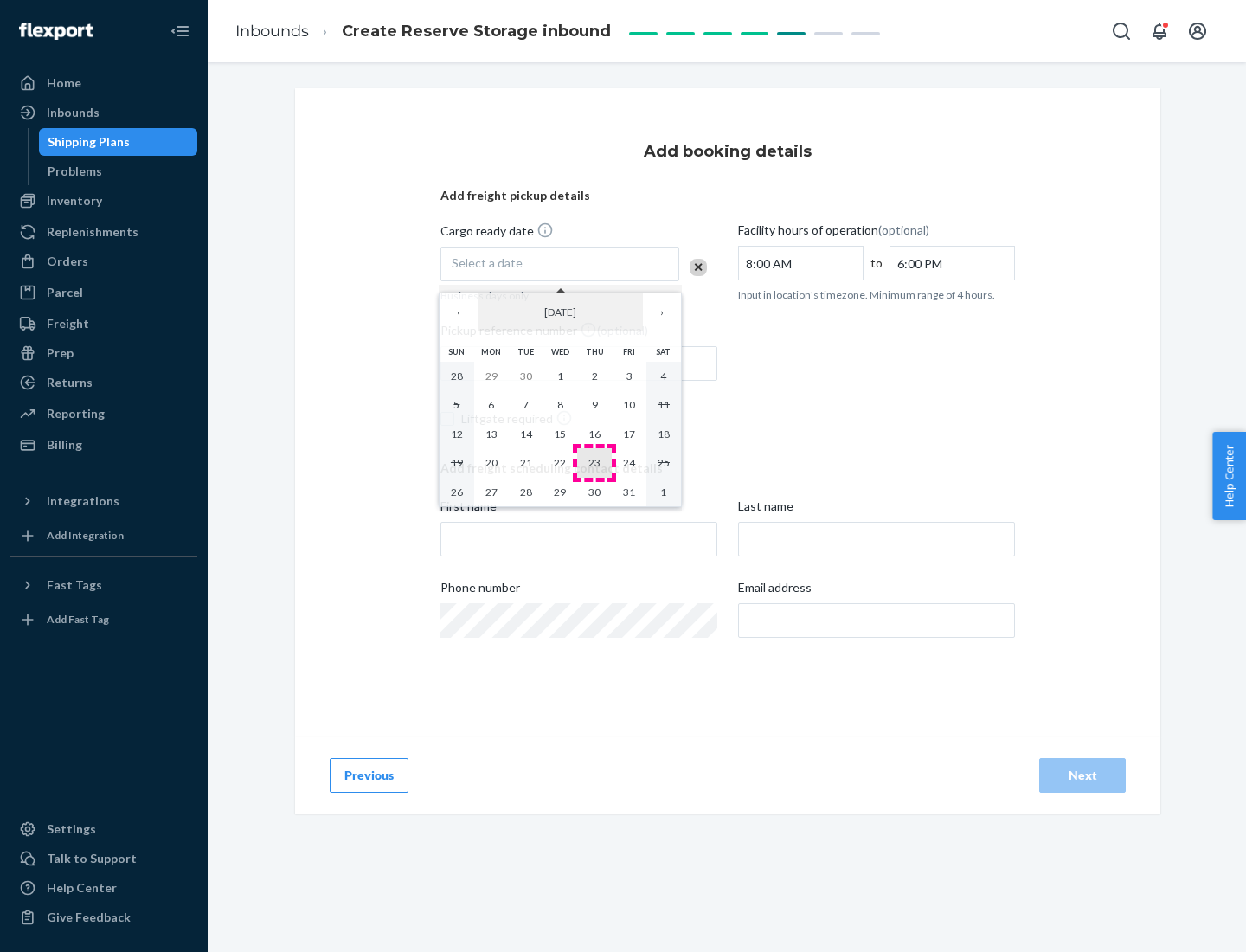
click at [594, 462] on abbr "23" at bounding box center [594, 462] width 12 height 13
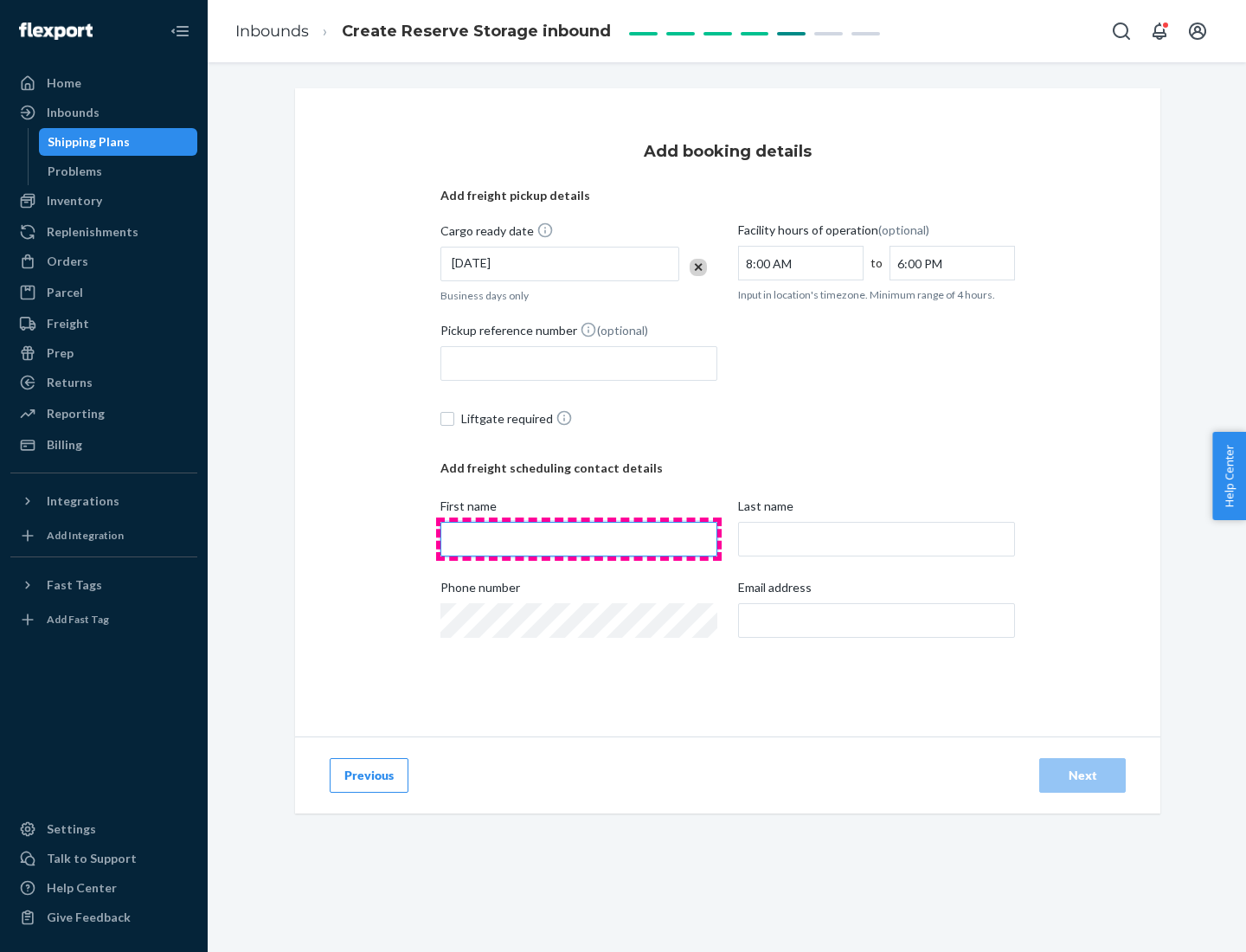
click at [579, 539] on input "First name" at bounding box center [579, 538] width 277 height 35
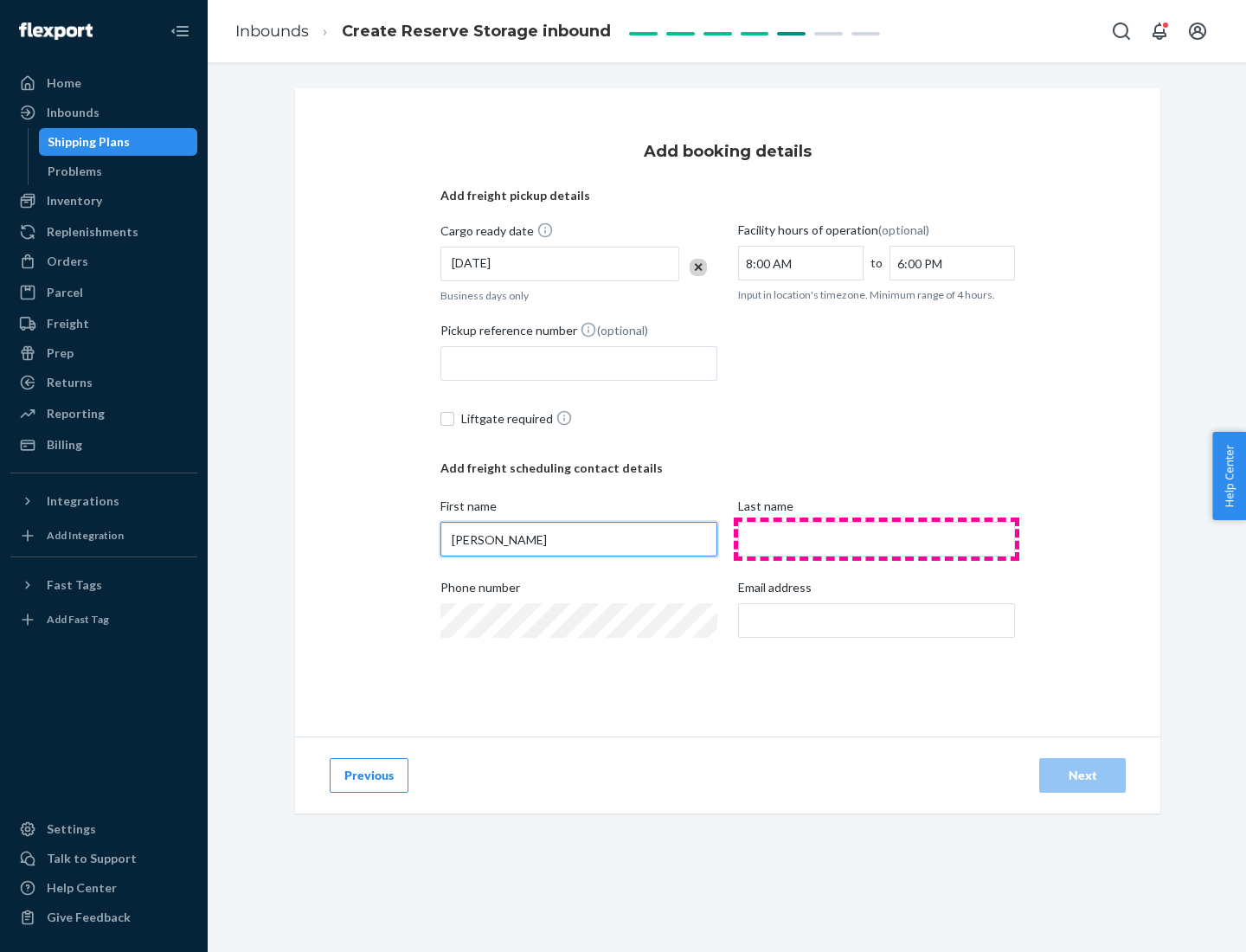
type input "[PERSON_NAME]"
click at [877, 539] on input "Last name" at bounding box center [877, 538] width 277 height 35
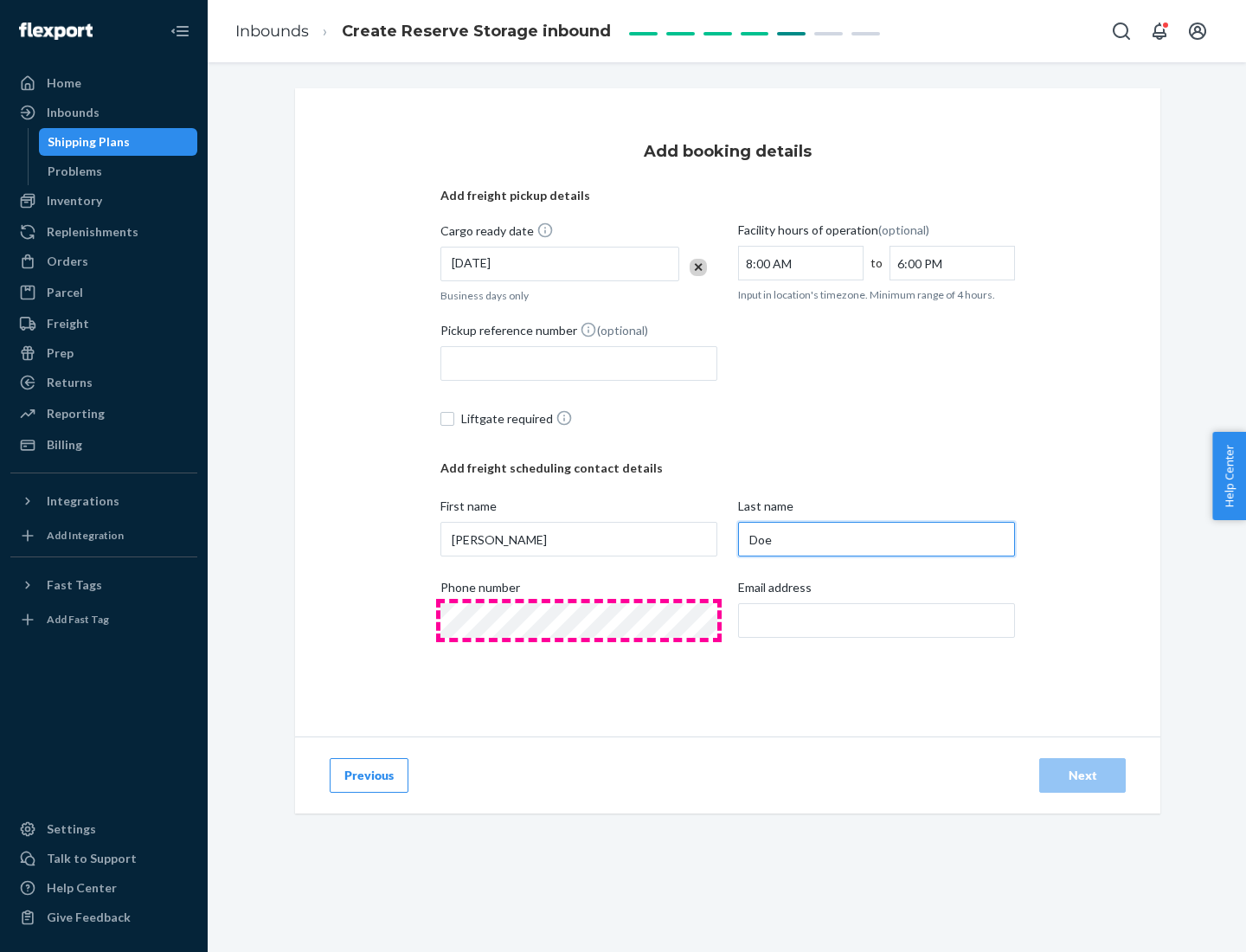
type input "Doe"
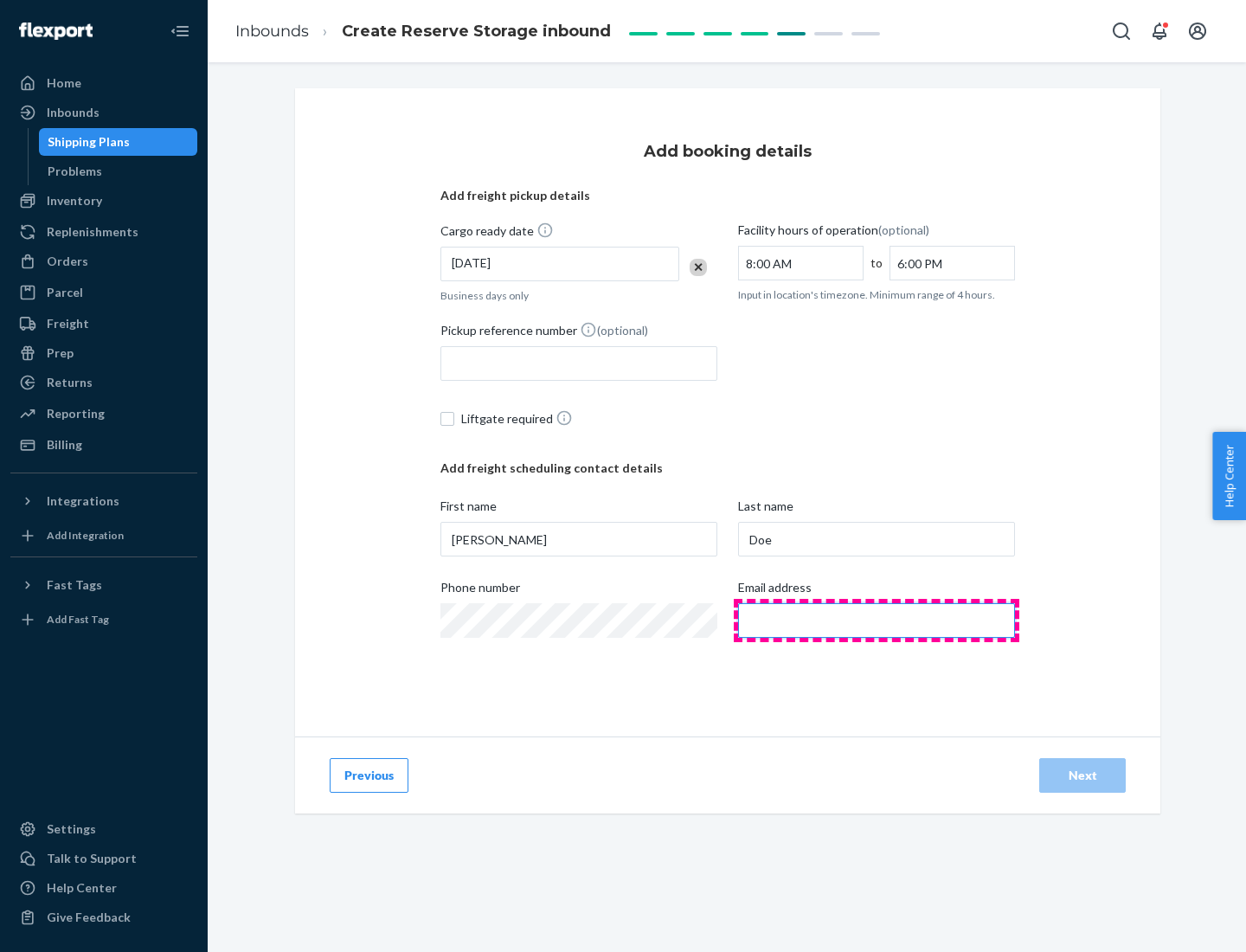
click at [877, 620] on input "Email address" at bounding box center [877, 620] width 277 height 35
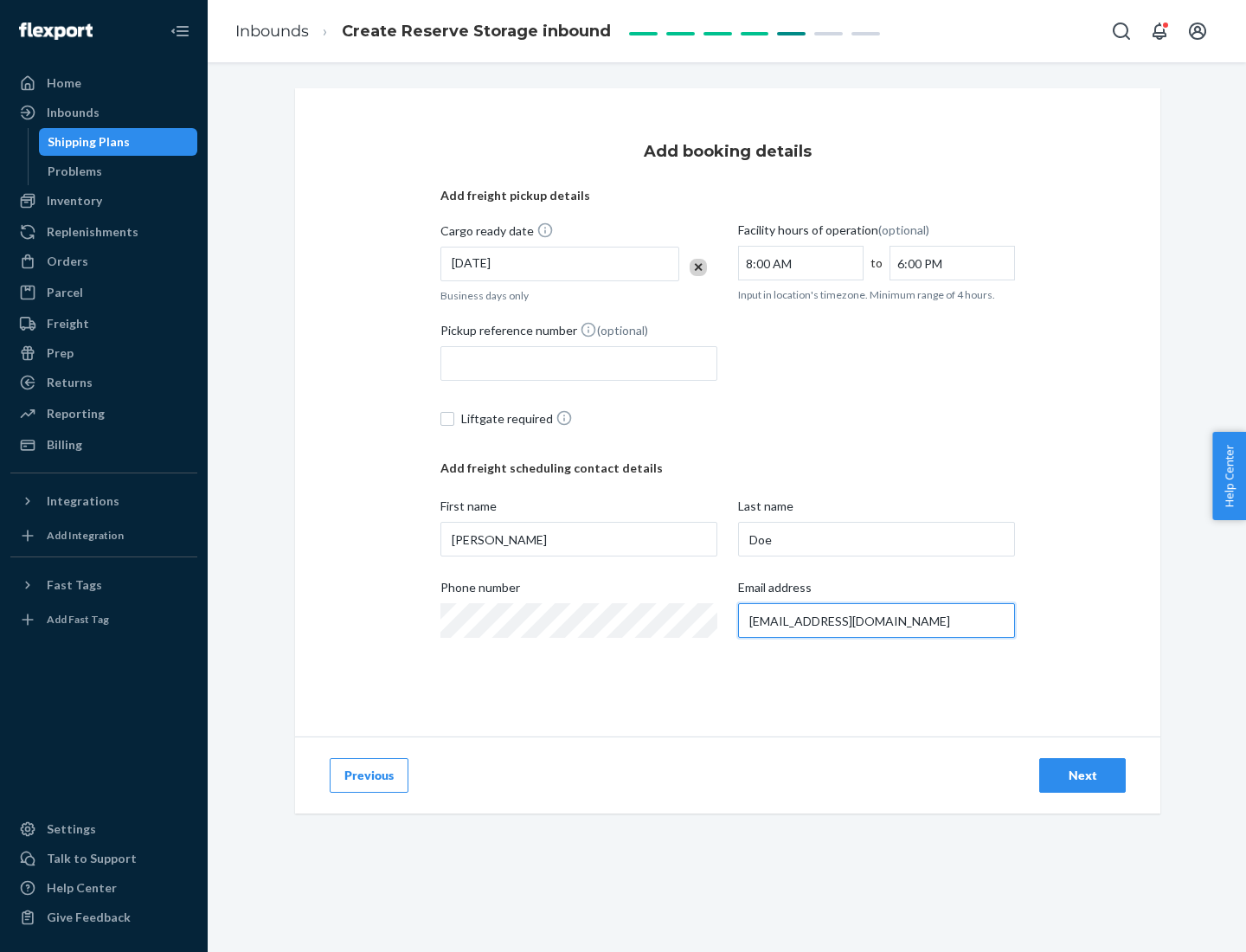
type input "[EMAIL_ADDRESS][DOMAIN_NAME]"
click at [1083, 775] on div "Next" at bounding box center [1082, 774] width 57 height 17
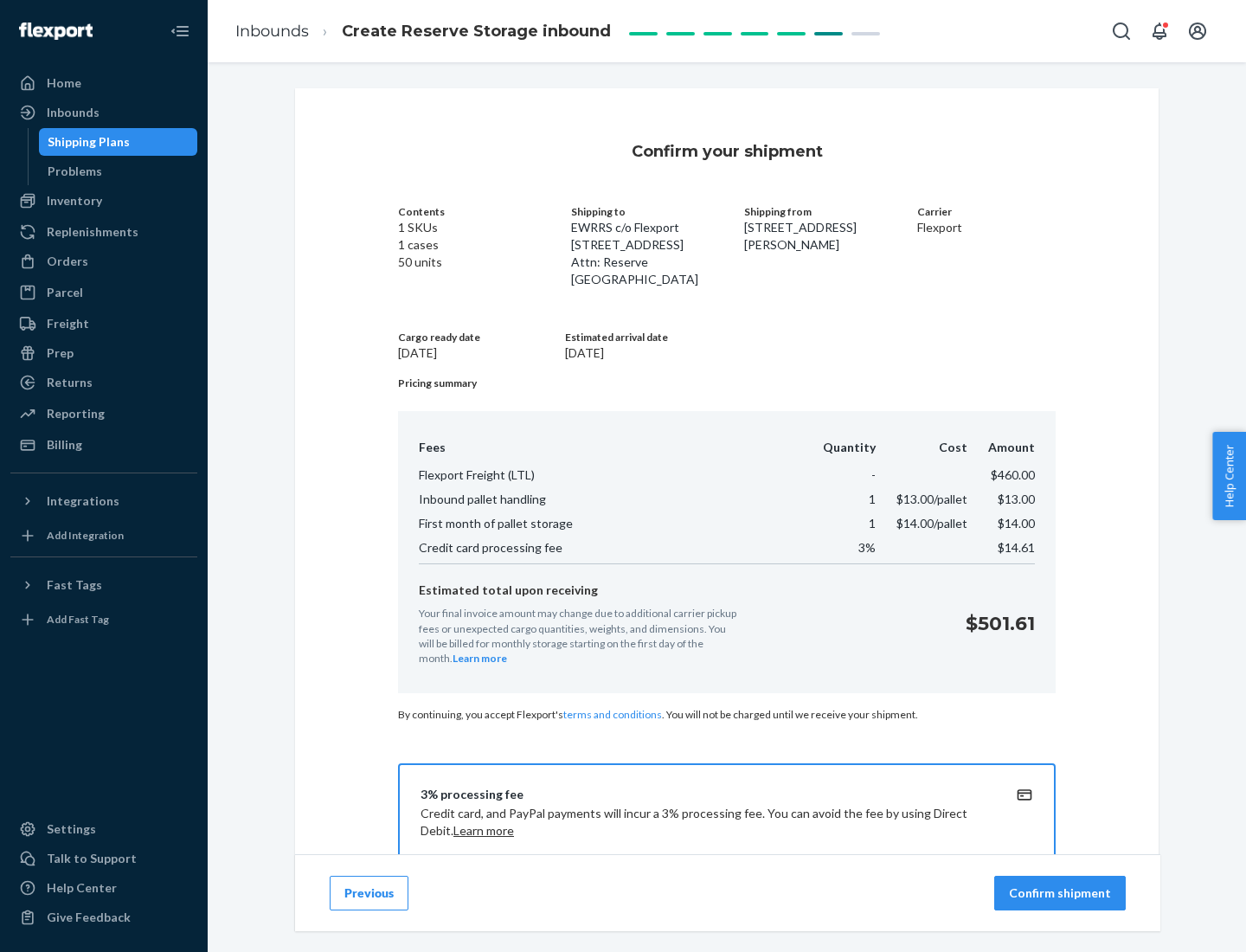
scroll to position [250, 0]
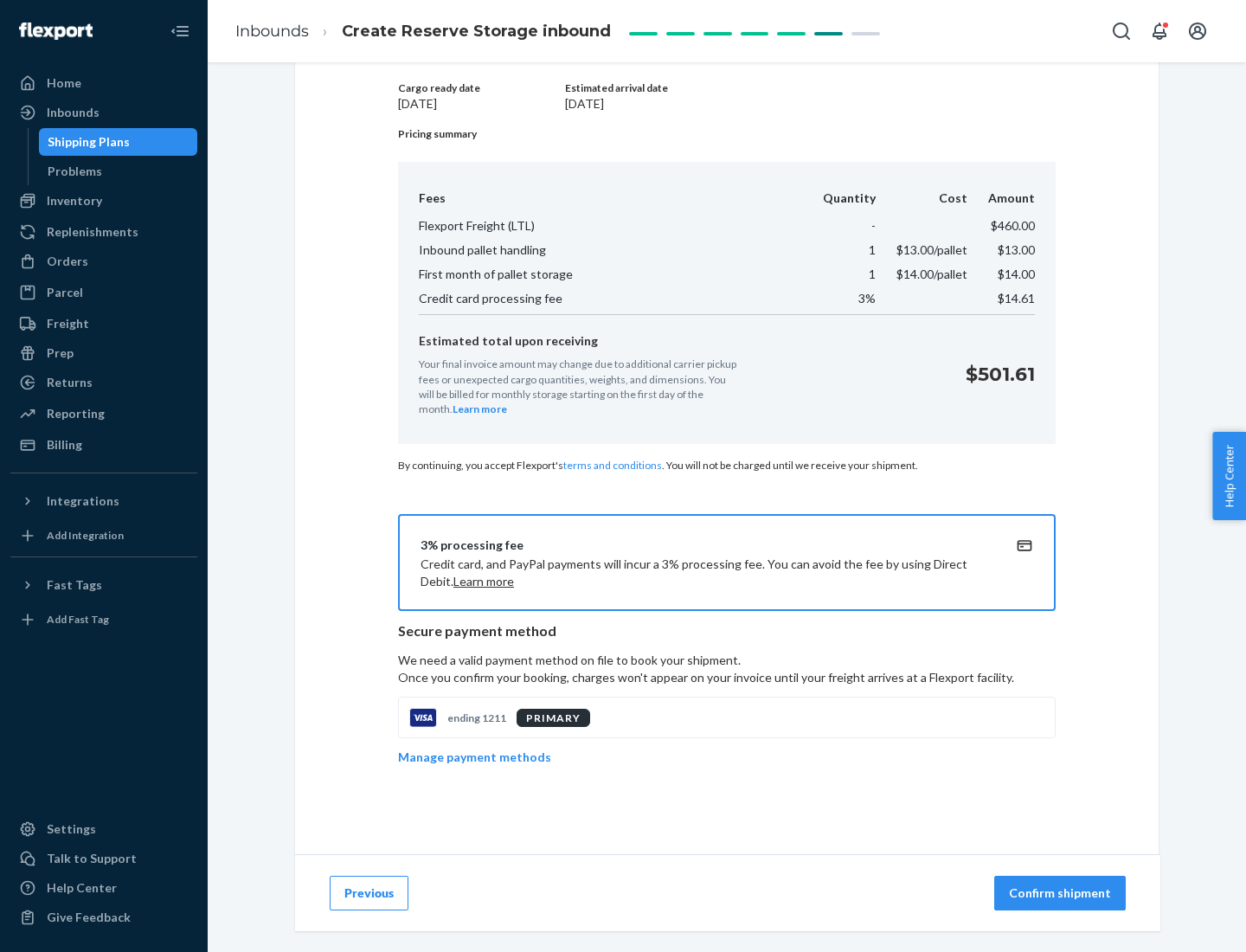
click at [1061, 892] on p "Confirm shipment" at bounding box center [1059, 892] width 102 height 17
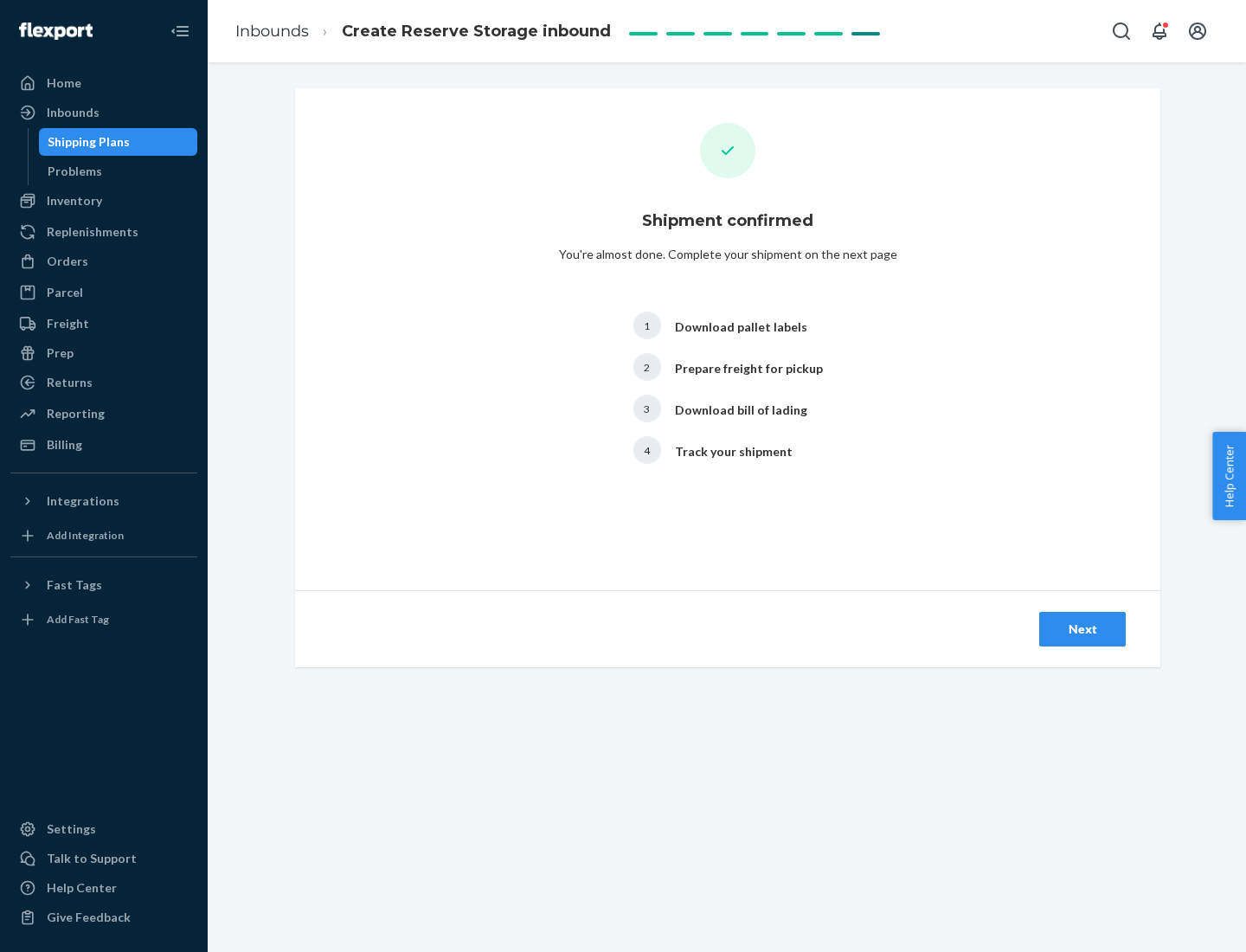
click at [1083, 629] on div "Next" at bounding box center [1082, 628] width 57 height 17
